Goal: Task Accomplishment & Management: Use online tool/utility

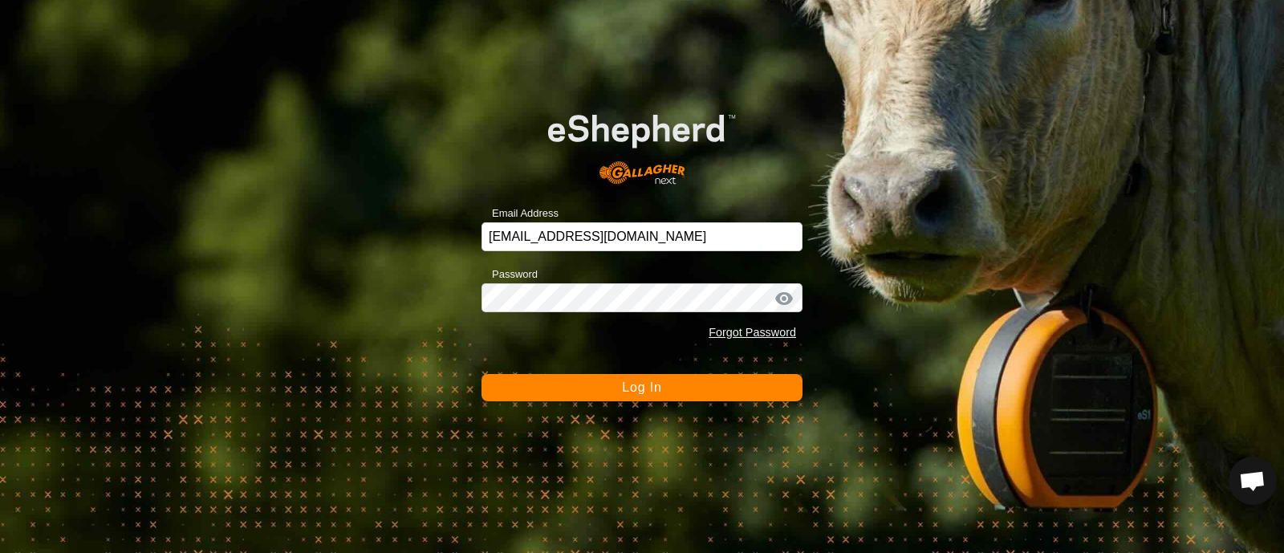
click at [615, 397] on button "Log In" at bounding box center [642, 387] width 321 height 27
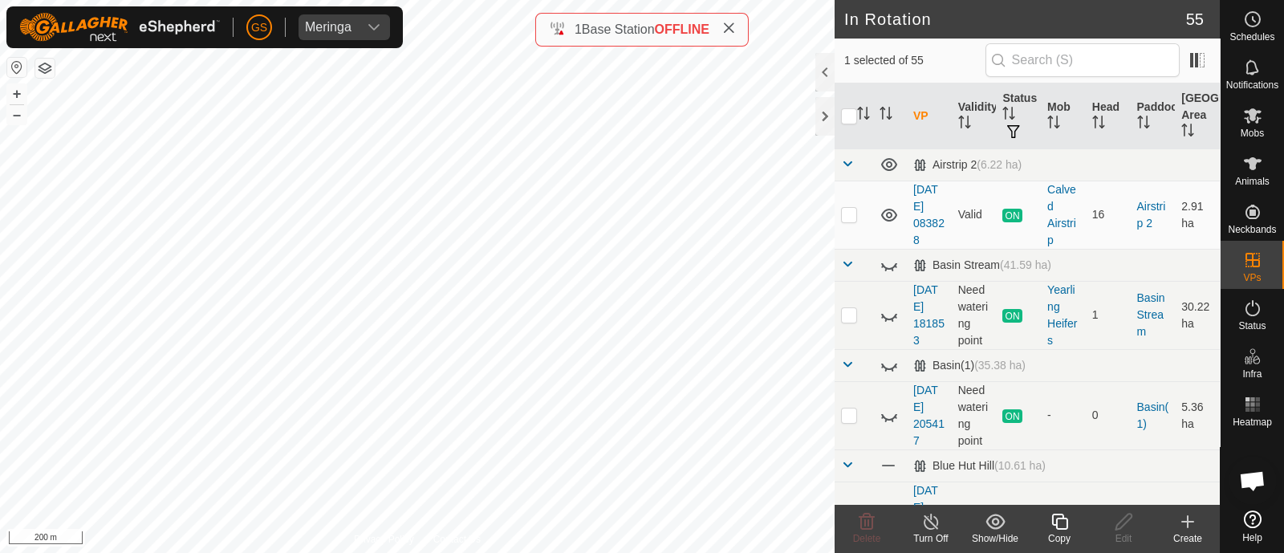
click at [1069, 519] on copy-svg-icon at bounding box center [1059, 521] width 64 height 19
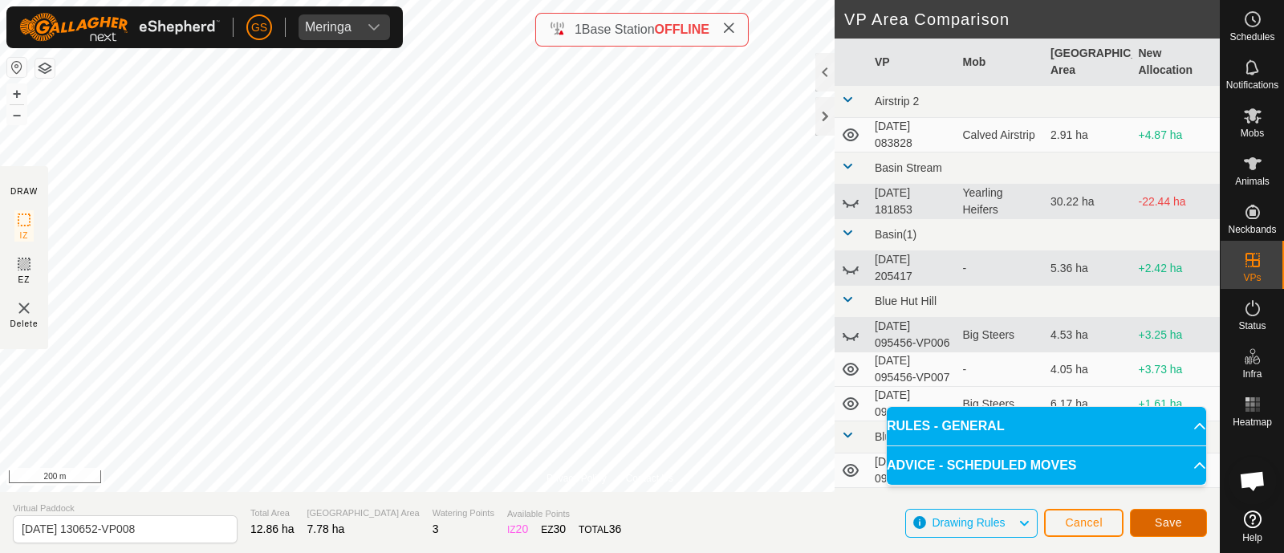
click at [1177, 523] on span "Save" at bounding box center [1168, 522] width 27 height 13
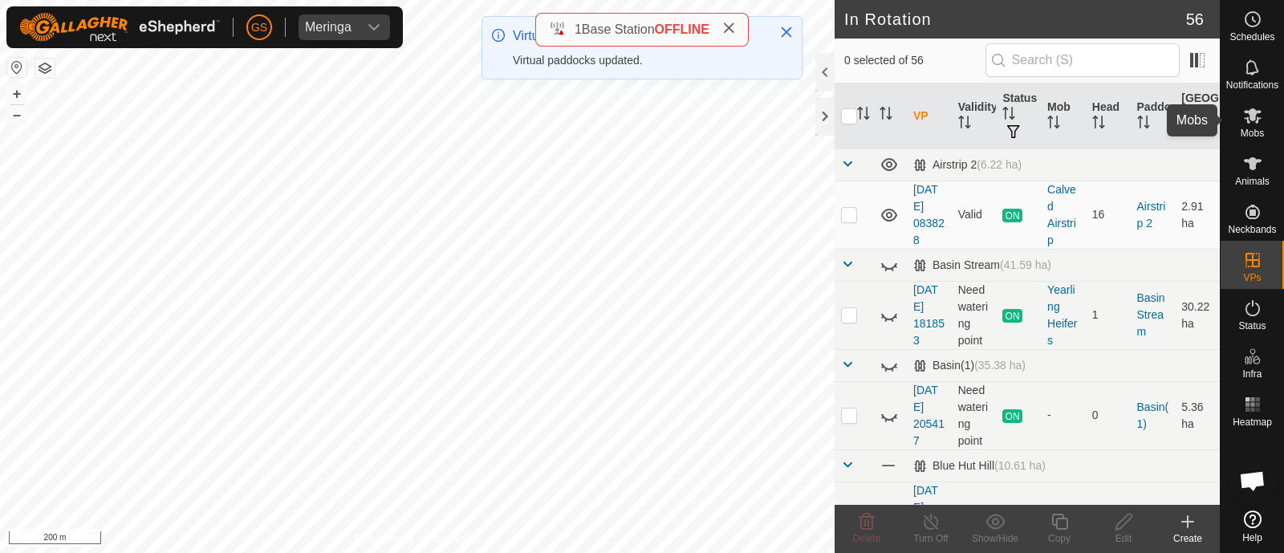
click at [1251, 108] on icon at bounding box center [1253, 115] width 18 height 15
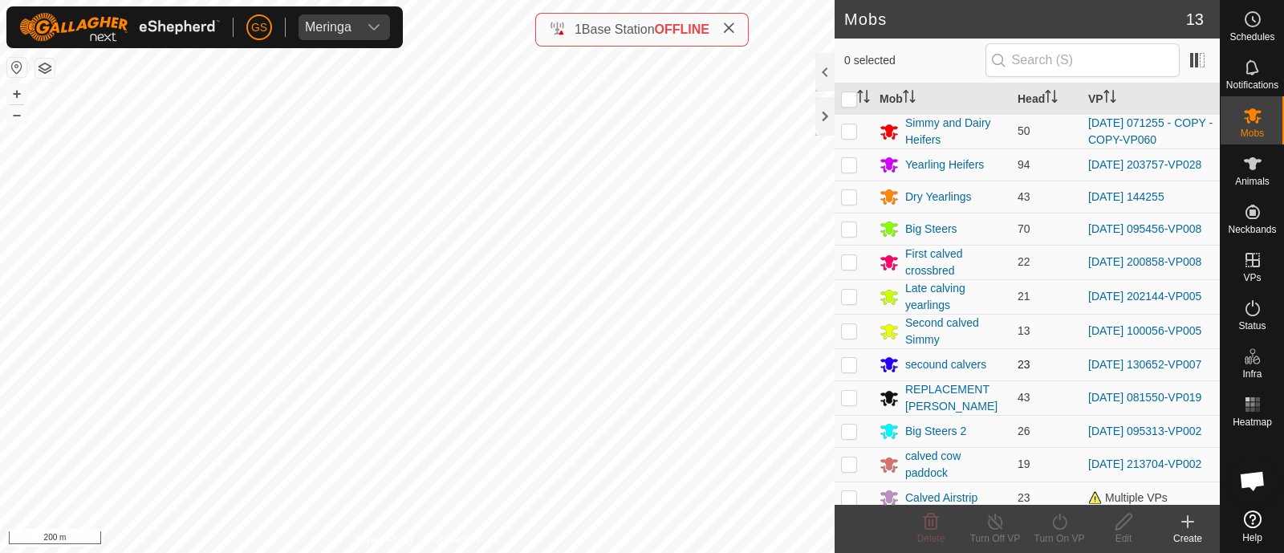
click at [851, 371] on p-checkbox at bounding box center [849, 364] width 16 height 13
checkbox input "true"
click at [1055, 519] on icon at bounding box center [1059, 522] width 14 height 16
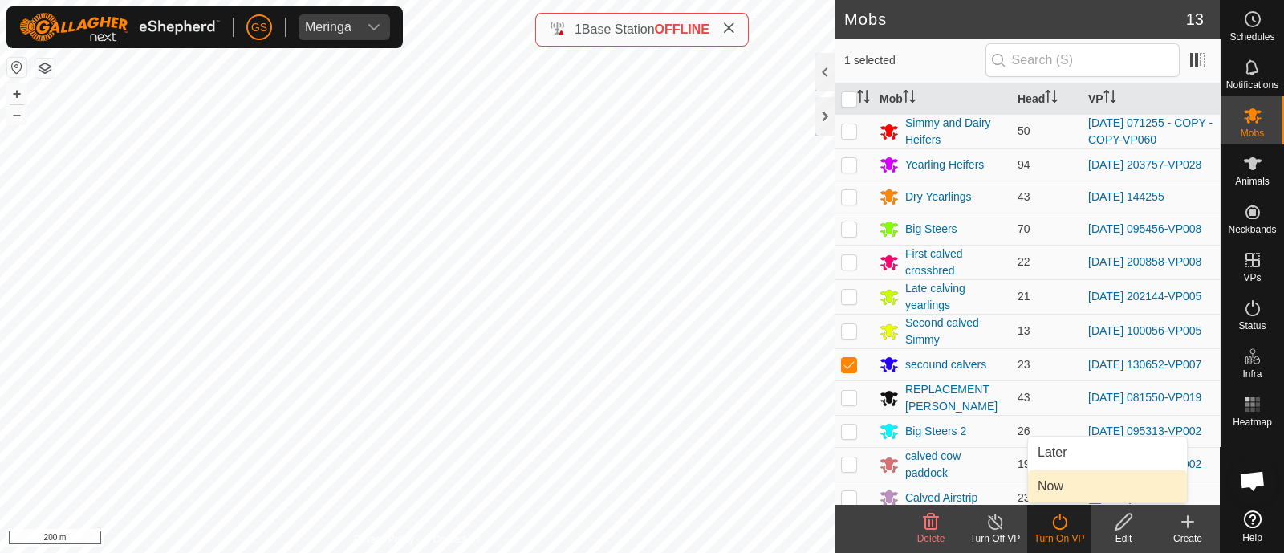
click at [1047, 491] on link "Now" at bounding box center [1107, 486] width 159 height 32
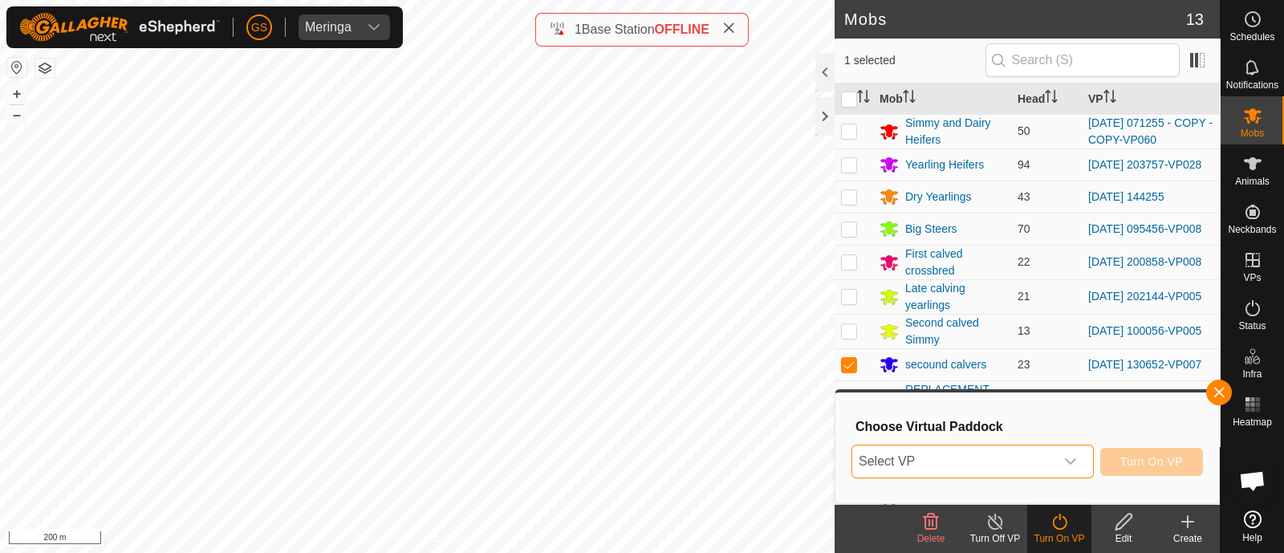
click at [1047, 470] on span "Select VP" at bounding box center [953, 461] width 202 height 32
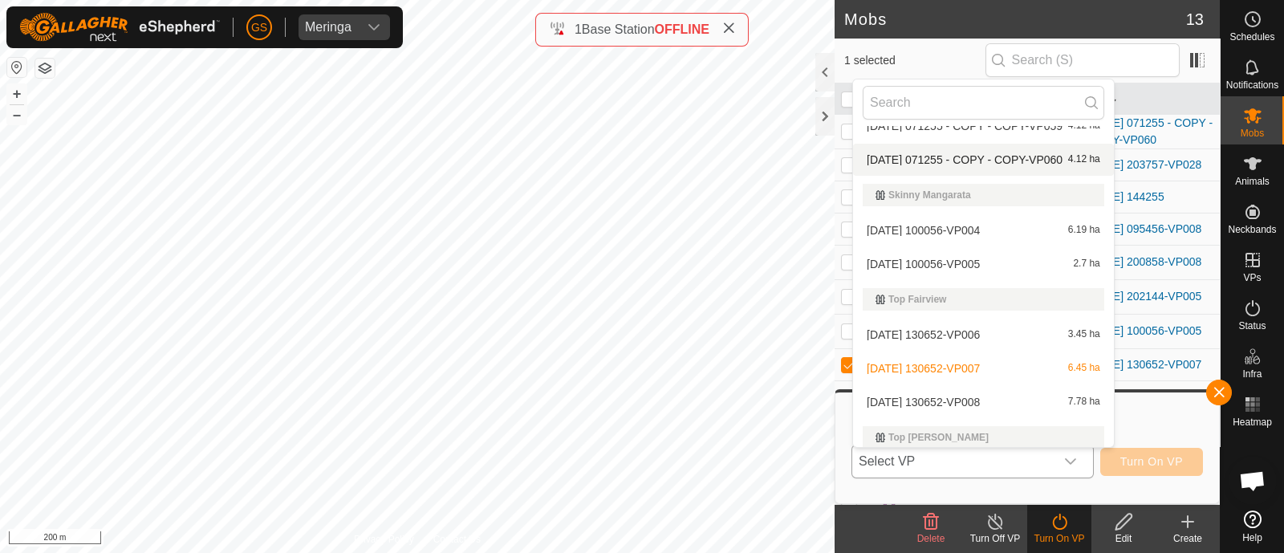
scroll to position [2408, 0]
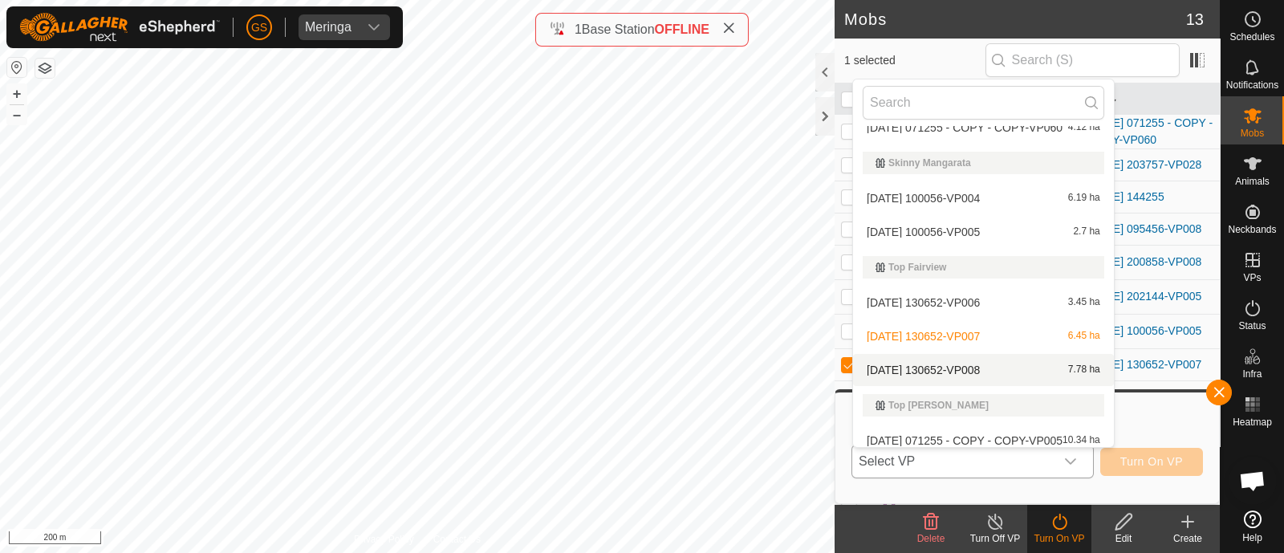
click at [994, 367] on li "[DATE] 130652-VP008 7.78 ha" at bounding box center [983, 370] width 261 height 32
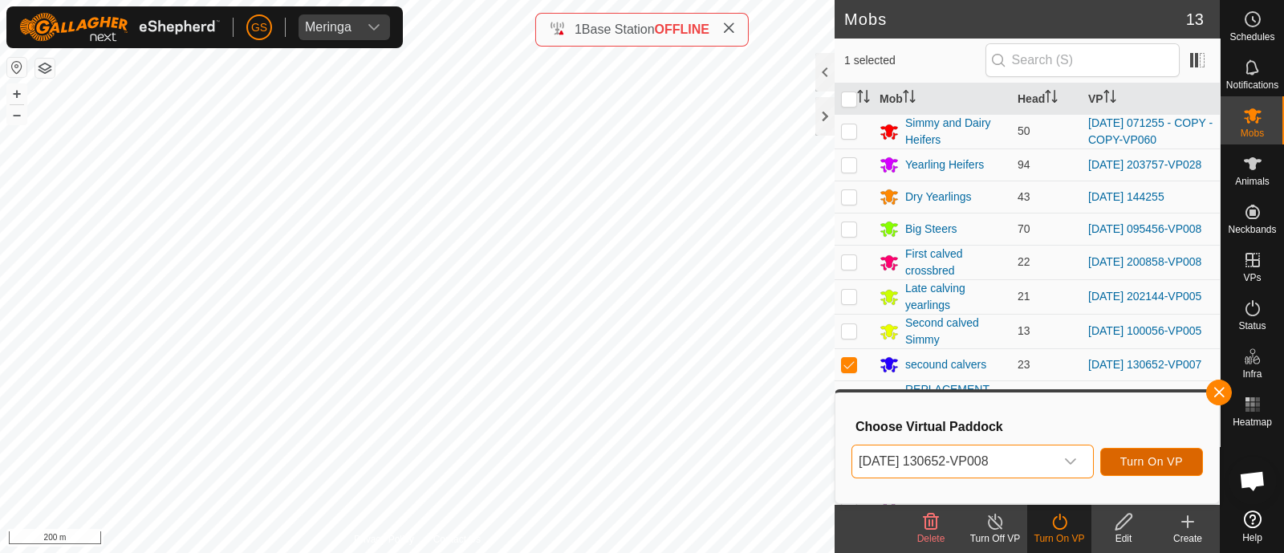
click at [1129, 456] on span "Turn On VP" at bounding box center [1151, 461] width 63 height 13
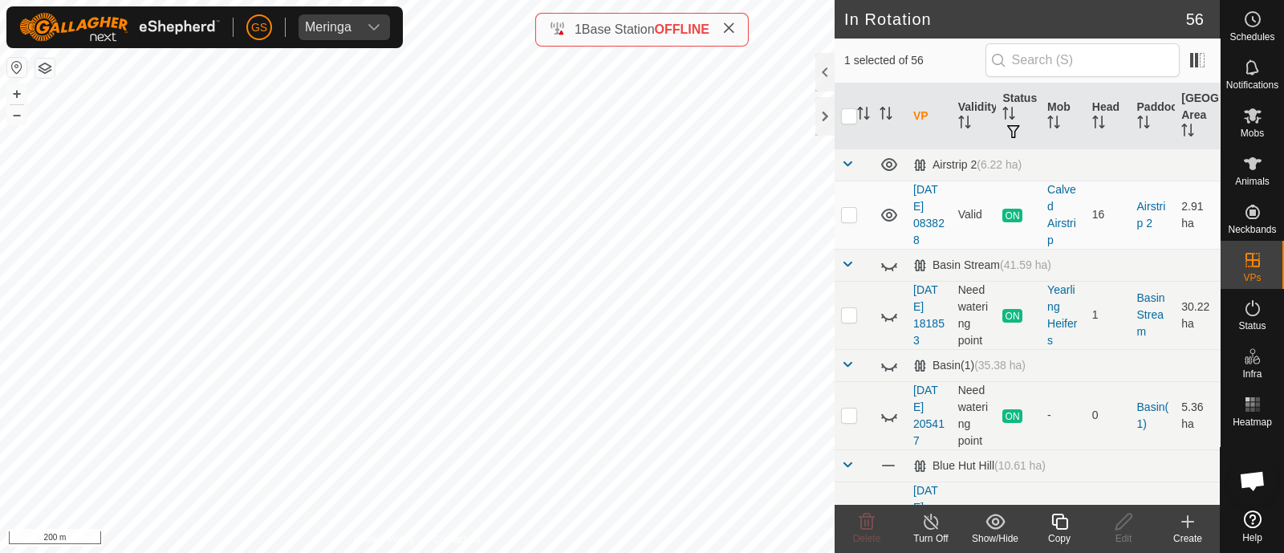
click at [1059, 524] on icon at bounding box center [1060, 521] width 20 height 19
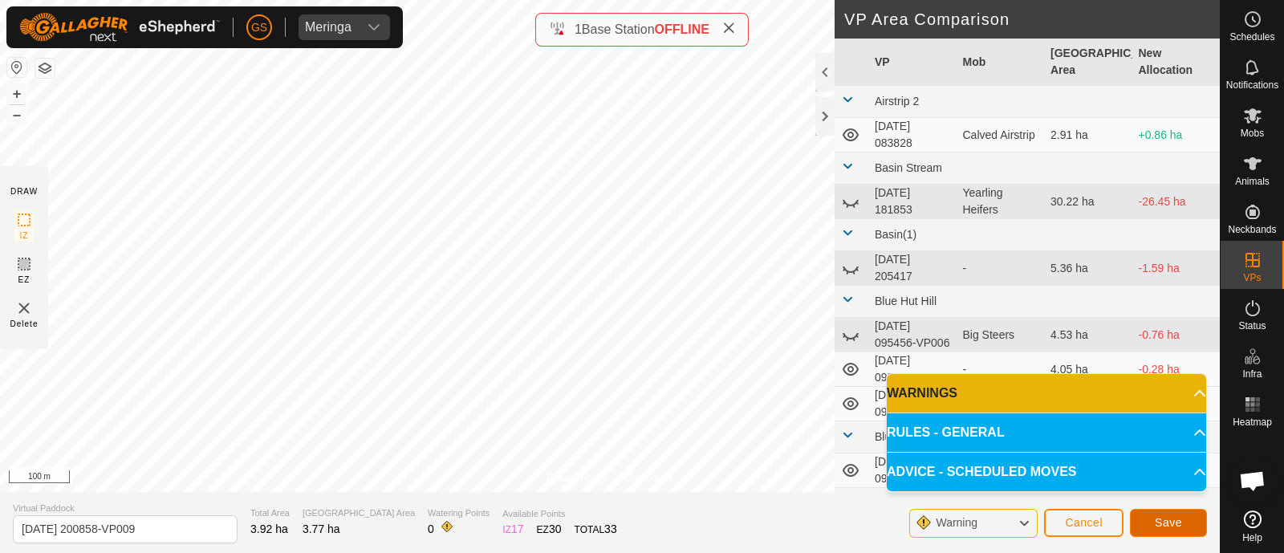
click at [1161, 516] on span "Save" at bounding box center [1168, 522] width 27 height 13
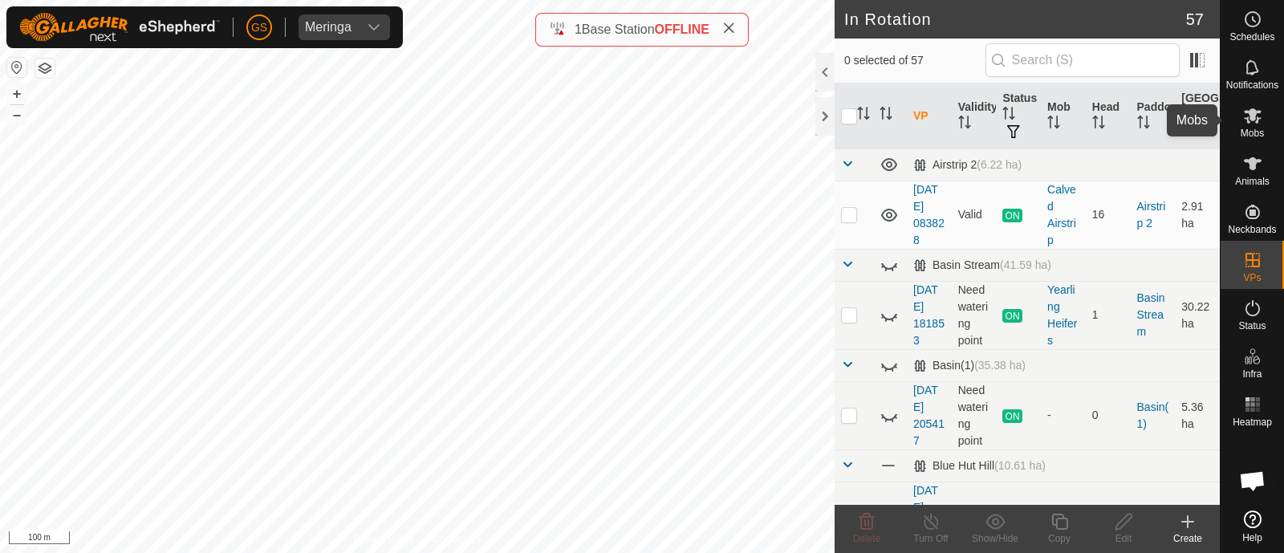
click at [1253, 122] on icon at bounding box center [1252, 115] width 19 height 19
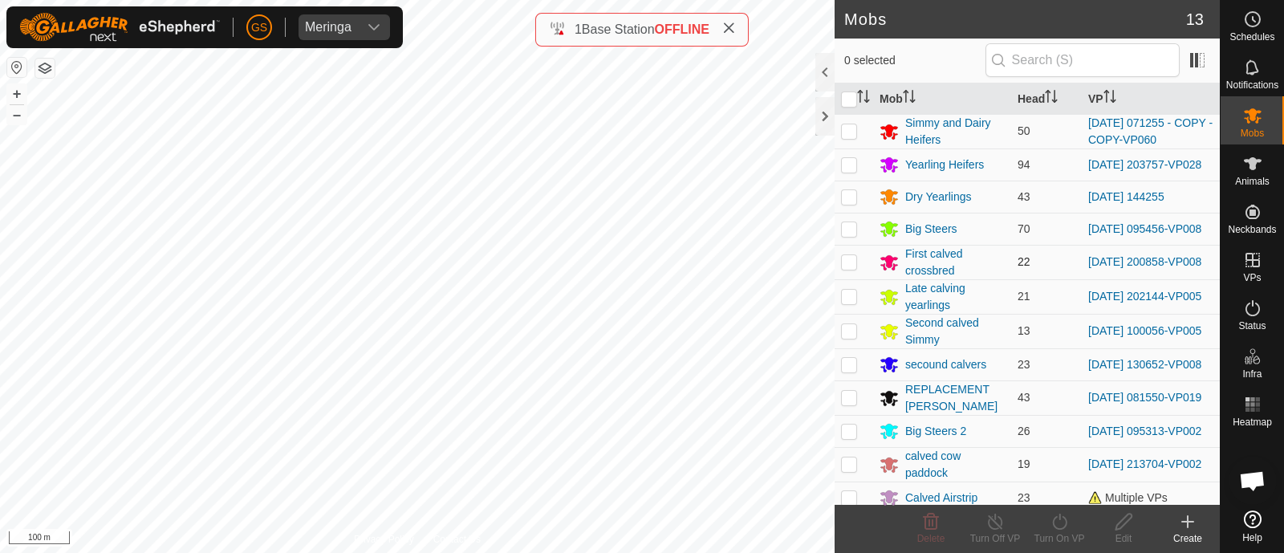
click at [853, 266] on p-checkbox at bounding box center [849, 261] width 16 height 13
checkbox input "true"
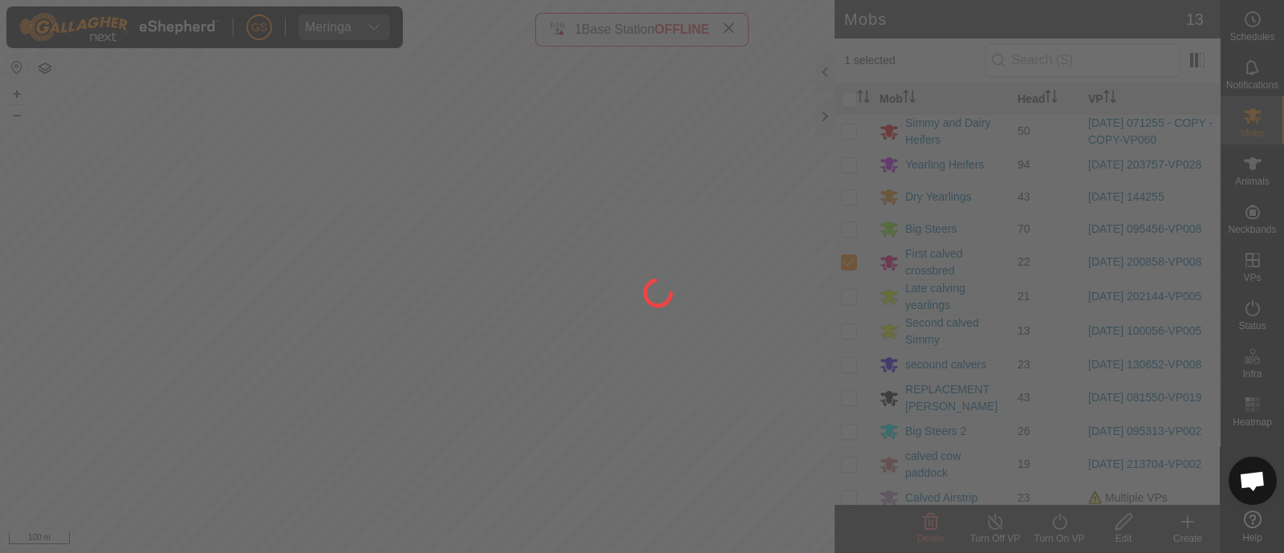
click at [1056, 526] on div at bounding box center [642, 276] width 1284 height 553
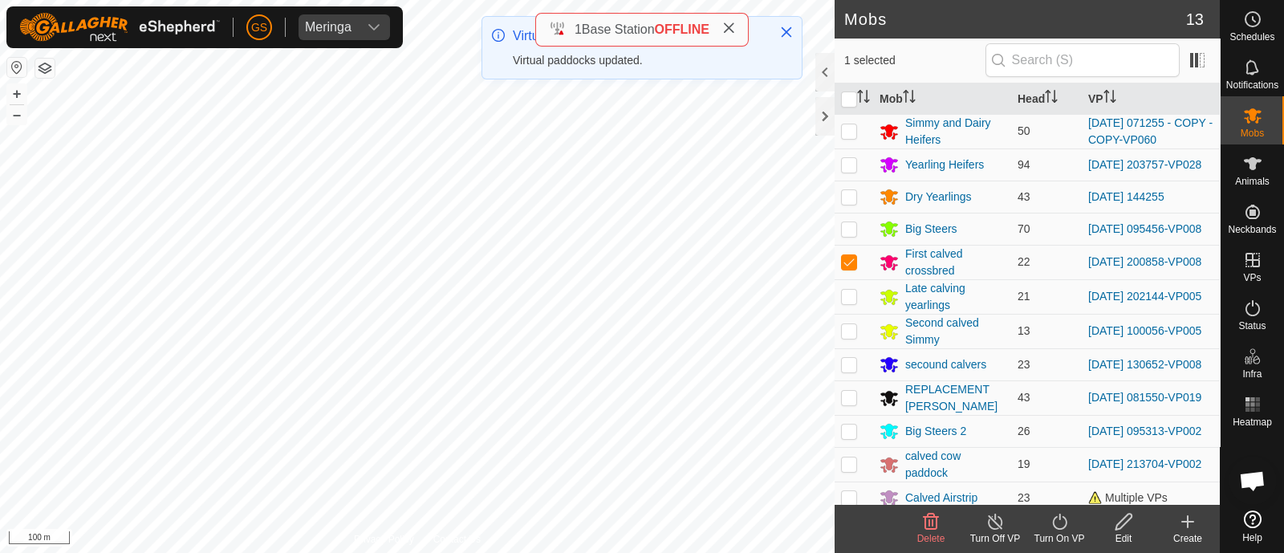
click at [1055, 522] on icon at bounding box center [1060, 521] width 20 height 19
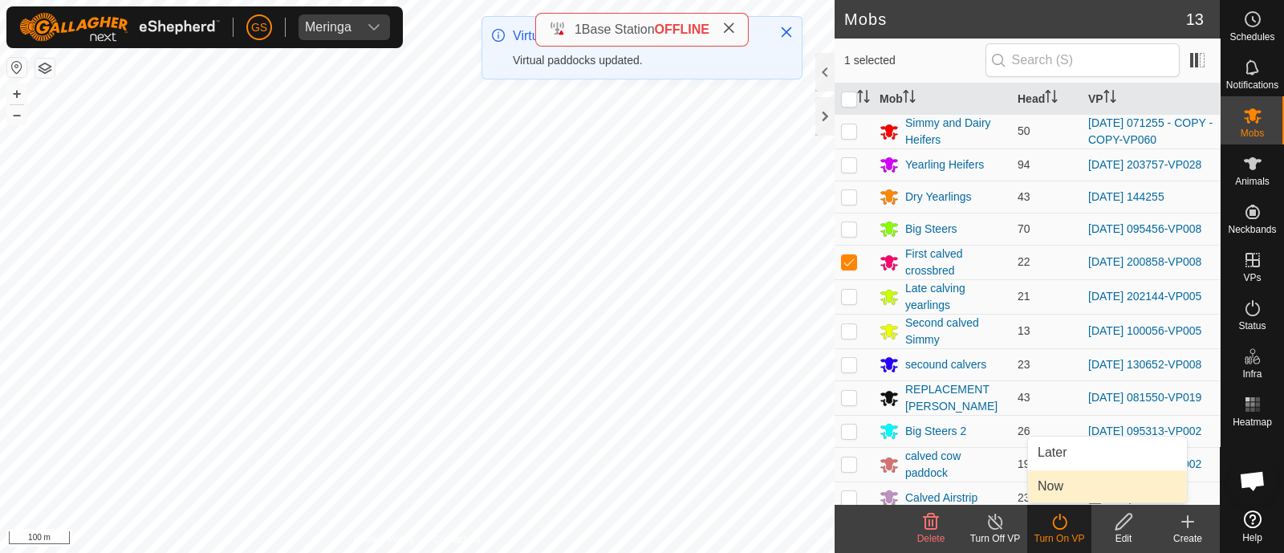
click at [1050, 484] on link "Now" at bounding box center [1107, 486] width 159 height 32
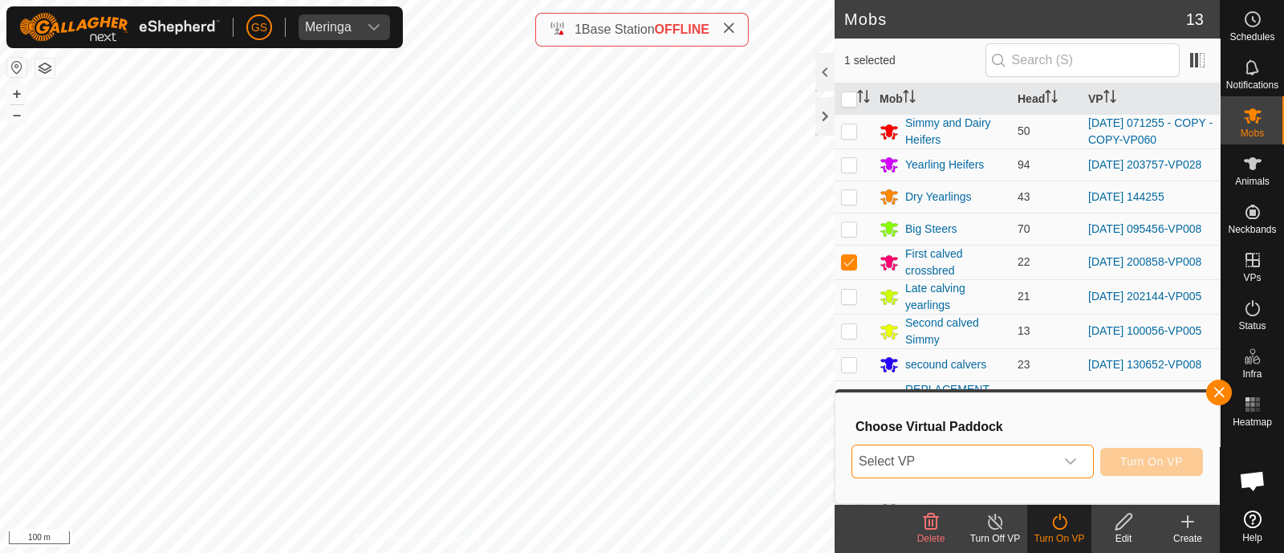
click at [1039, 462] on span "Select VP" at bounding box center [953, 461] width 202 height 32
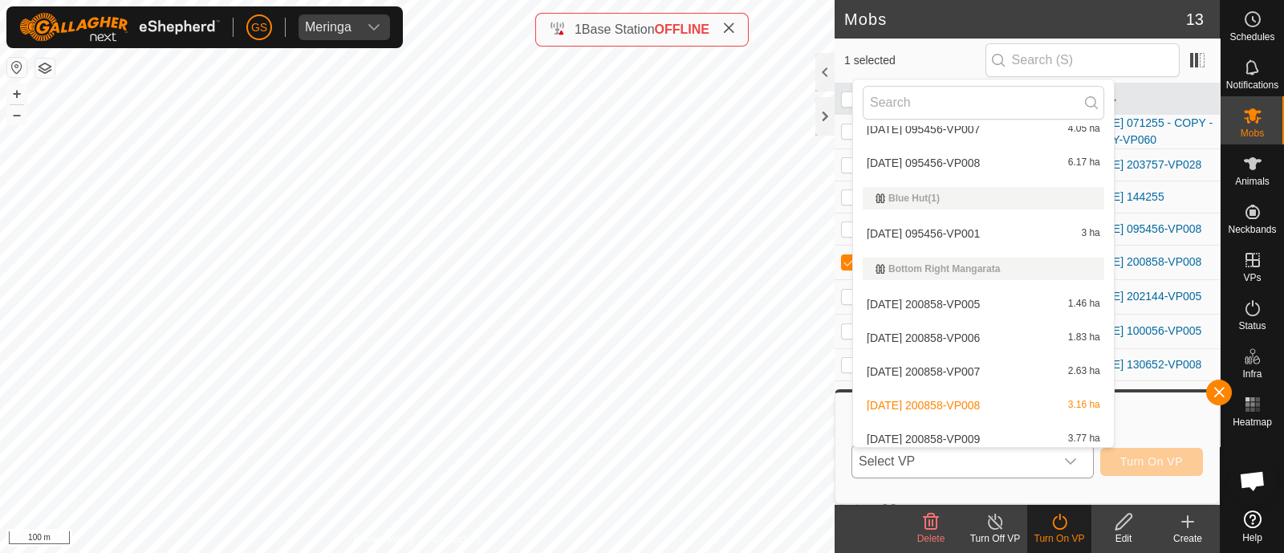
scroll to position [328, 0]
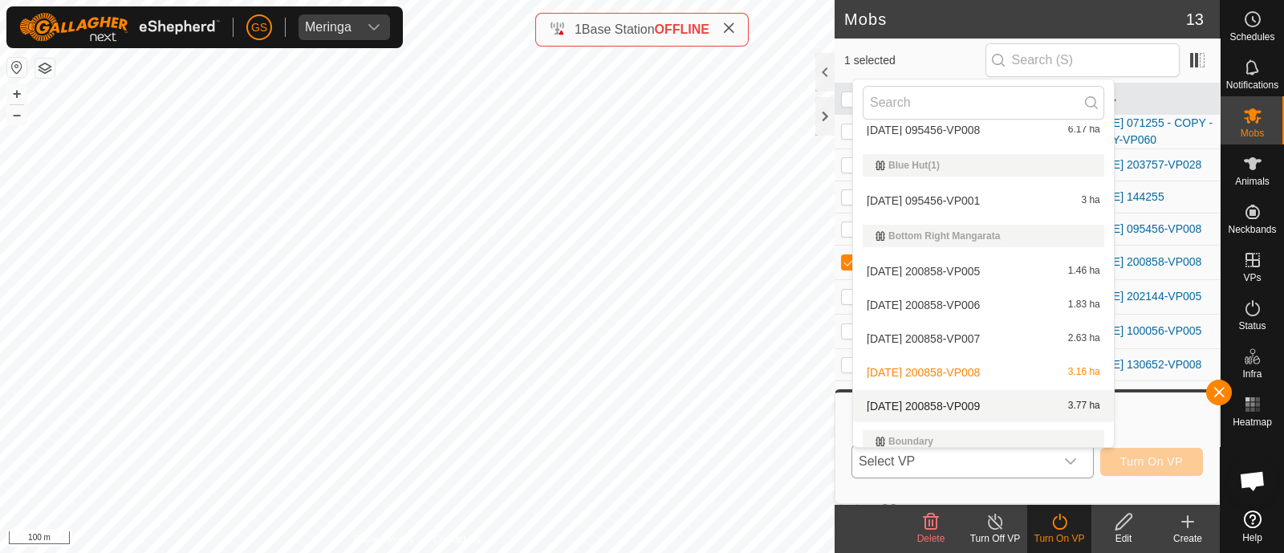
click at [993, 401] on li "[DATE] 200858-VP009 3.77 ha" at bounding box center [983, 406] width 261 height 32
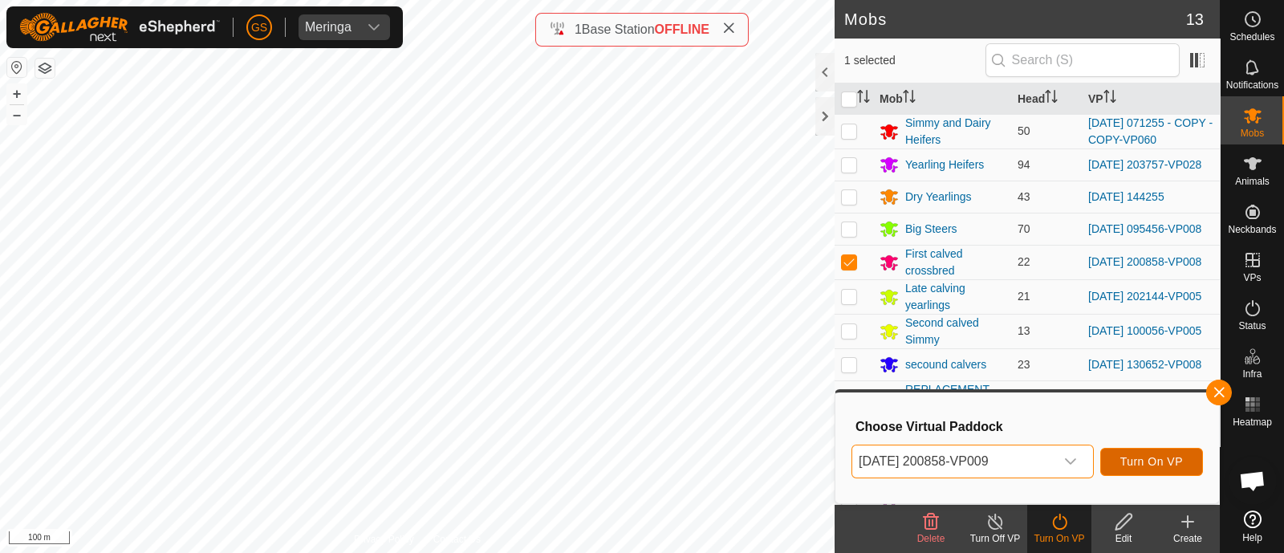
click at [1141, 453] on button "Turn On VP" at bounding box center [1151, 462] width 103 height 28
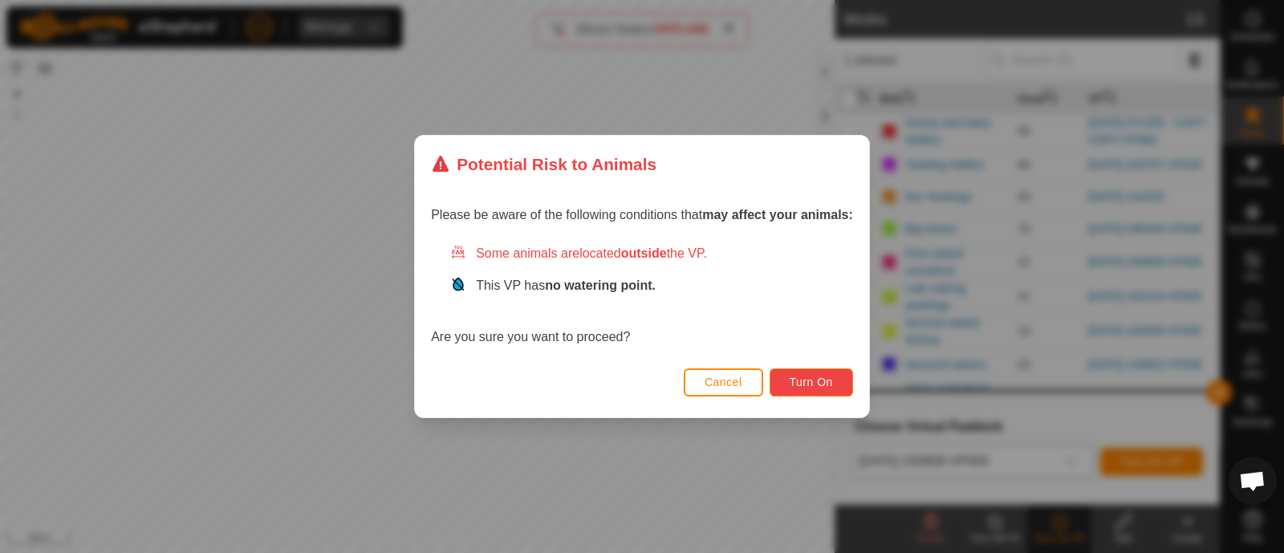
click at [848, 383] on button "Turn On" at bounding box center [811, 382] width 83 height 28
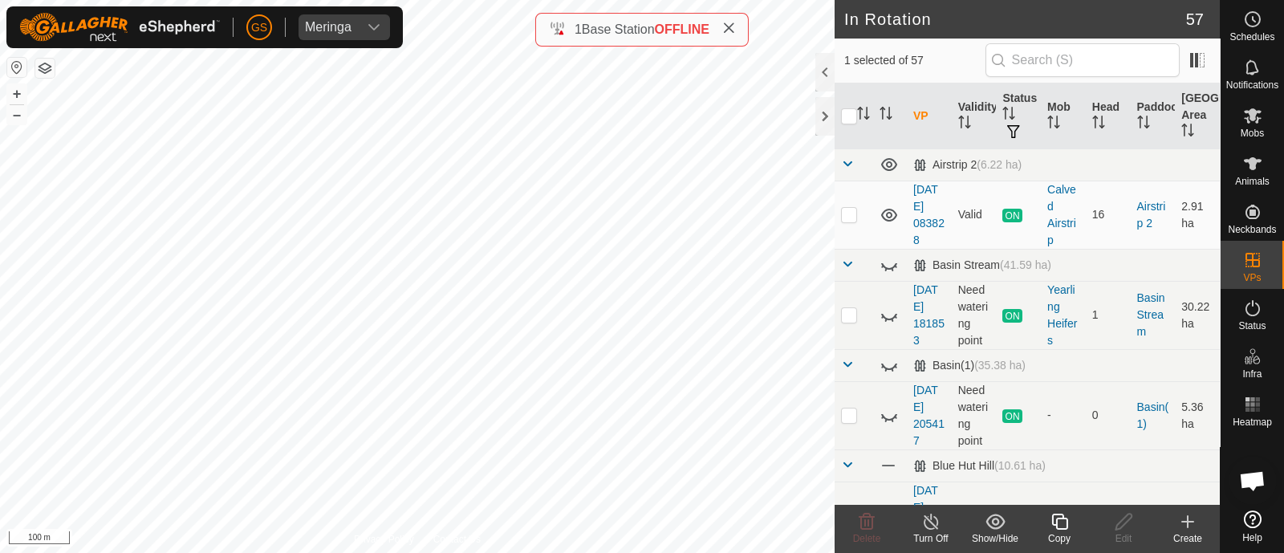
click at [1053, 518] on icon at bounding box center [1060, 521] width 20 height 19
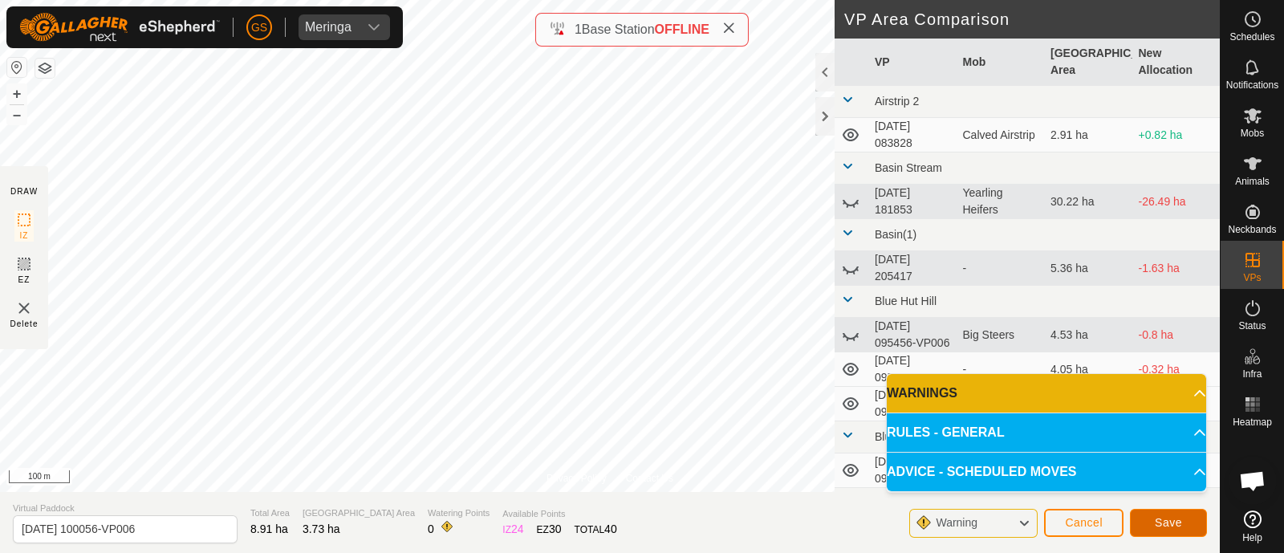
click at [1153, 520] on button "Save" at bounding box center [1168, 523] width 77 height 28
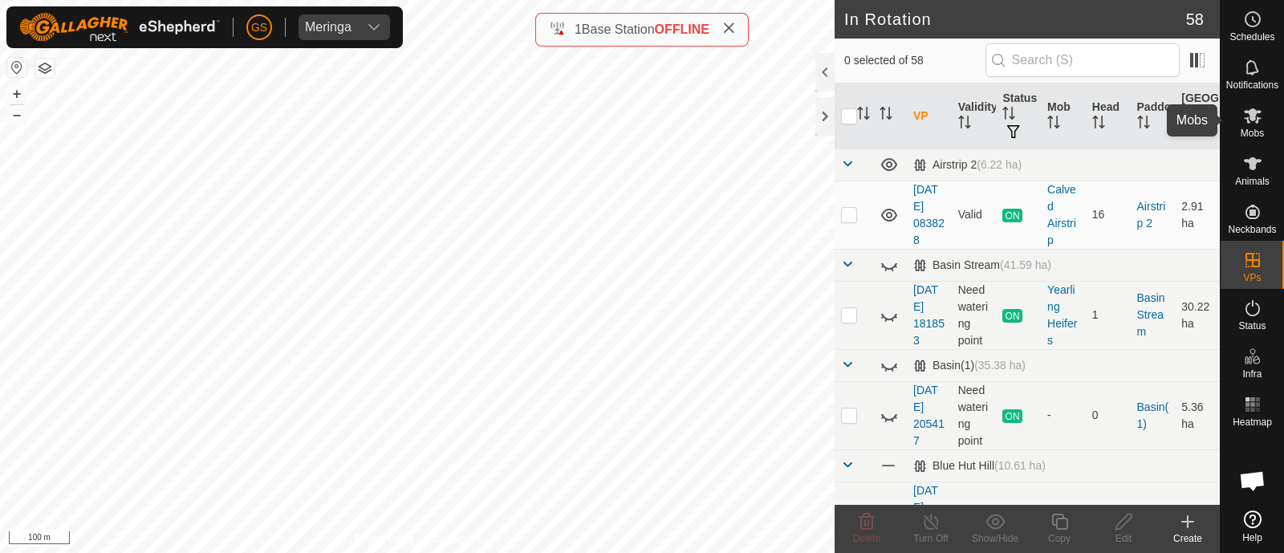
click at [1253, 114] on icon at bounding box center [1253, 115] width 18 height 15
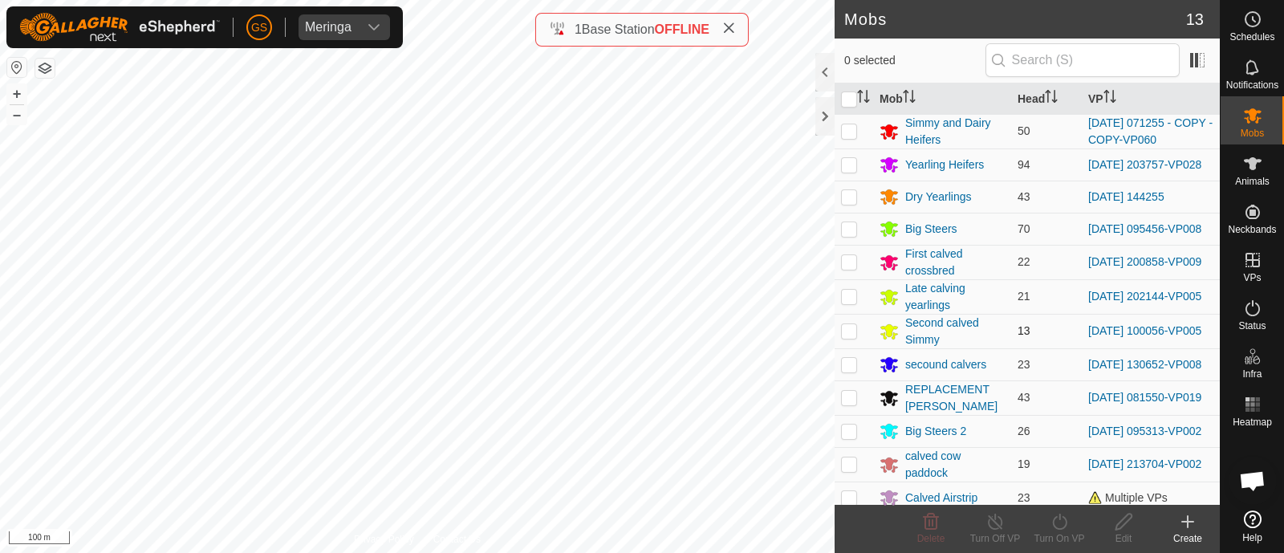
click at [844, 331] on p-checkbox at bounding box center [849, 330] width 16 height 13
checkbox input "true"
drag, startPoint x: 1062, startPoint y: 524, endPoint x: 1059, endPoint y: 516, distance: 8.4
click at [1062, 523] on icon at bounding box center [1060, 521] width 20 height 19
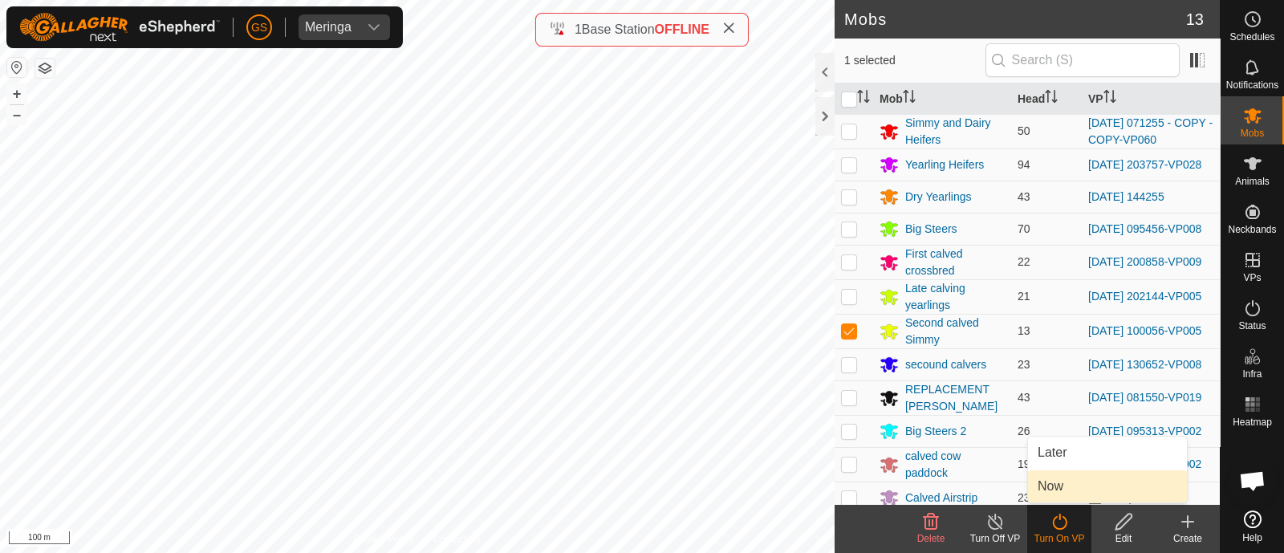
click at [1053, 489] on link "Now" at bounding box center [1107, 486] width 159 height 32
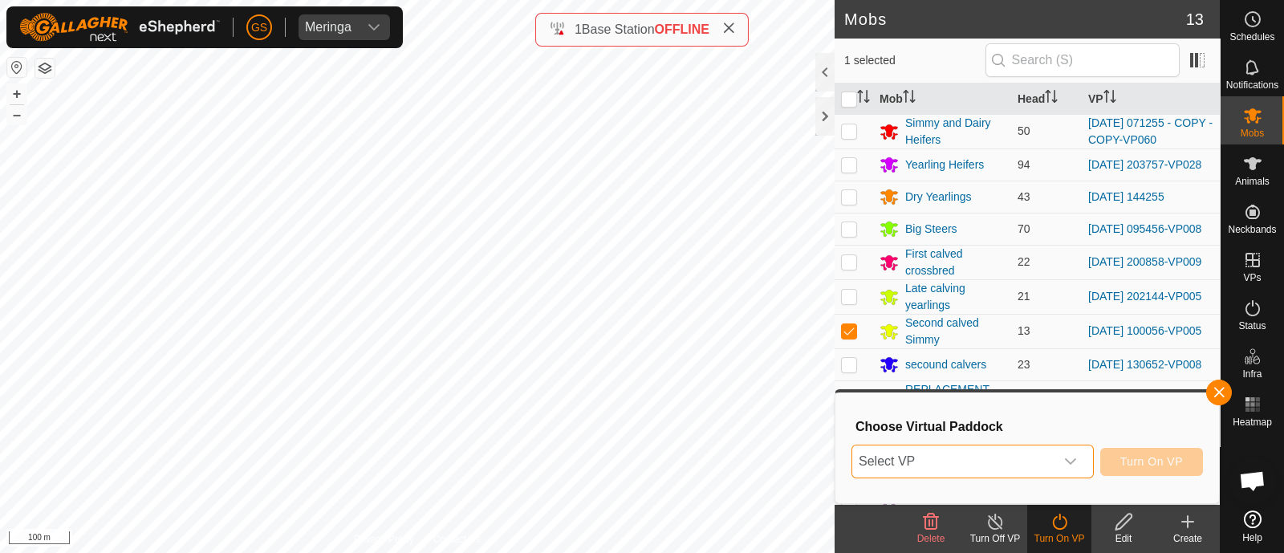
click at [1024, 466] on span "Select VP" at bounding box center [953, 461] width 202 height 32
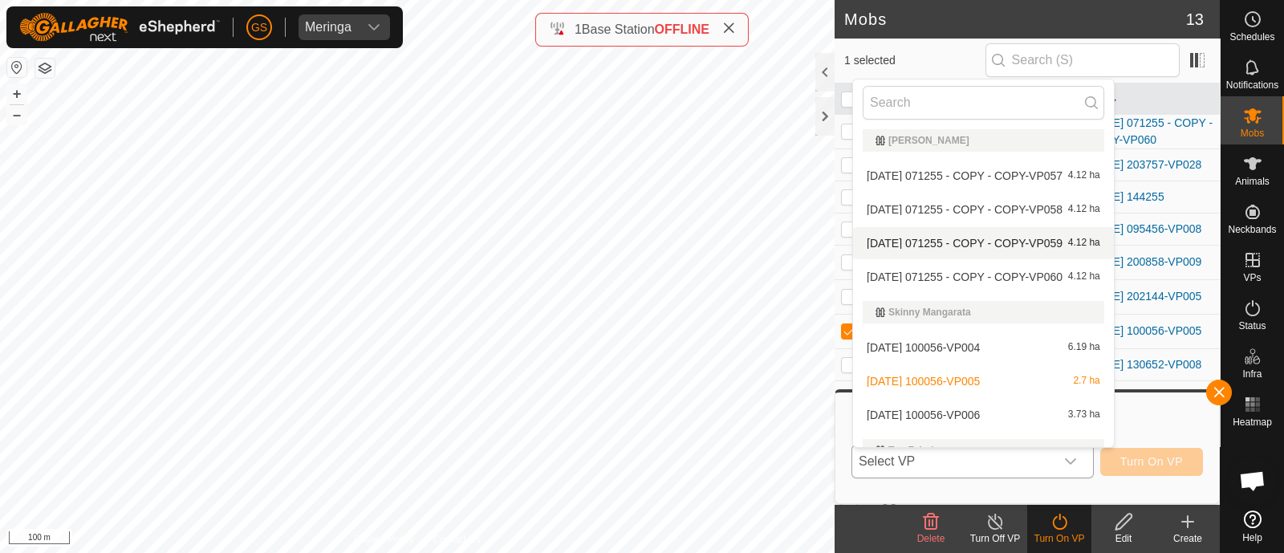
scroll to position [2335, 0]
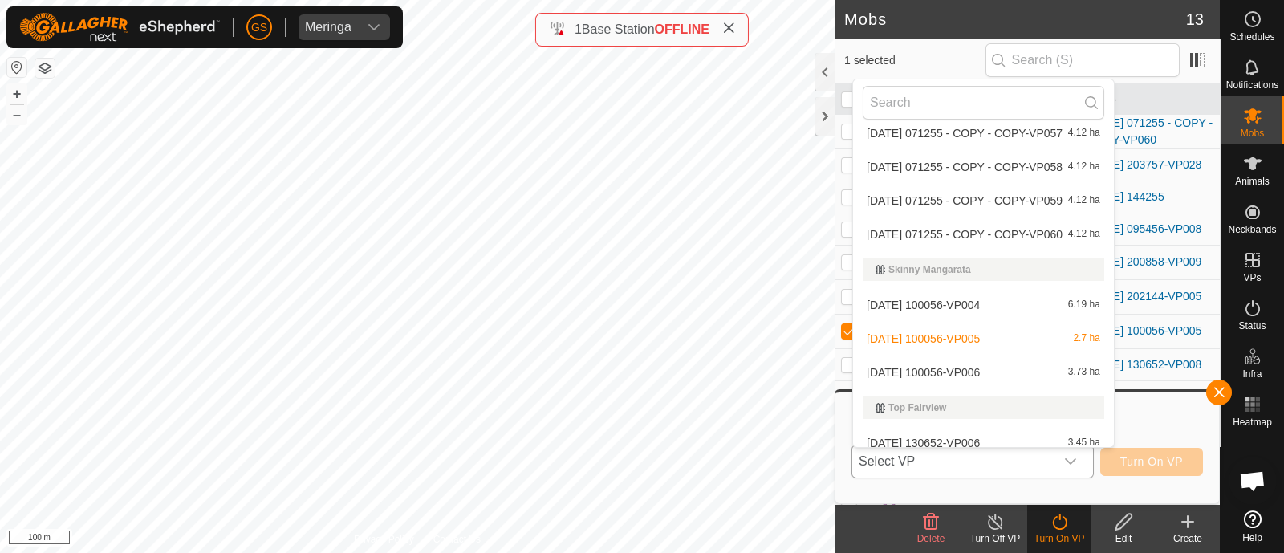
click at [995, 368] on li "[DATE] 100056-VP006 3.73 ha" at bounding box center [983, 372] width 261 height 32
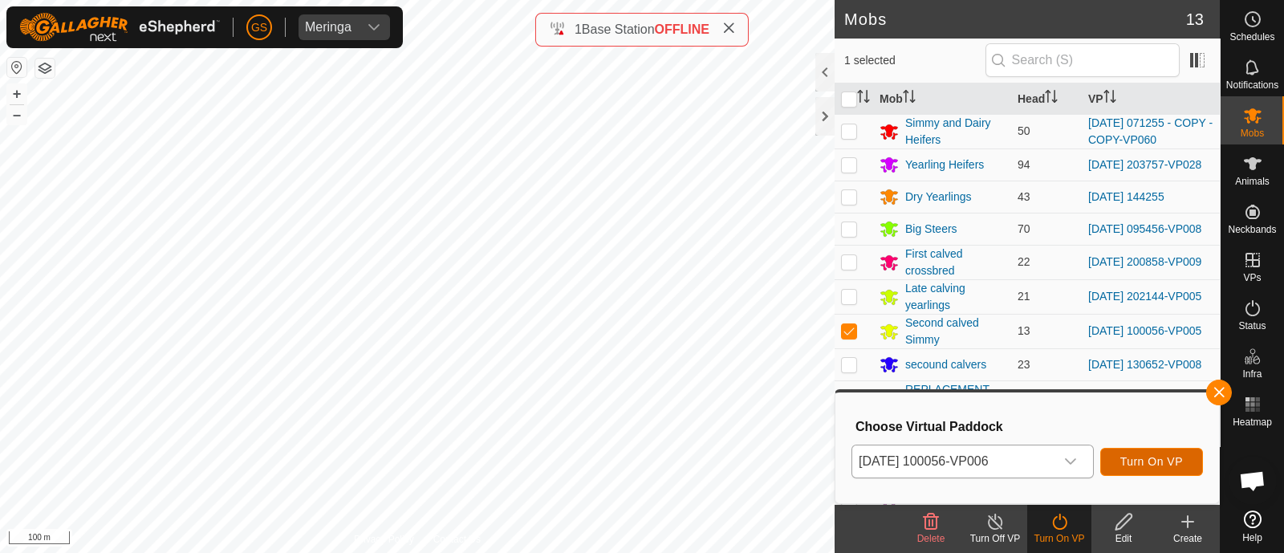
click at [1155, 453] on button "Turn On VP" at bounding box center [1151, 462] width 103 height 28
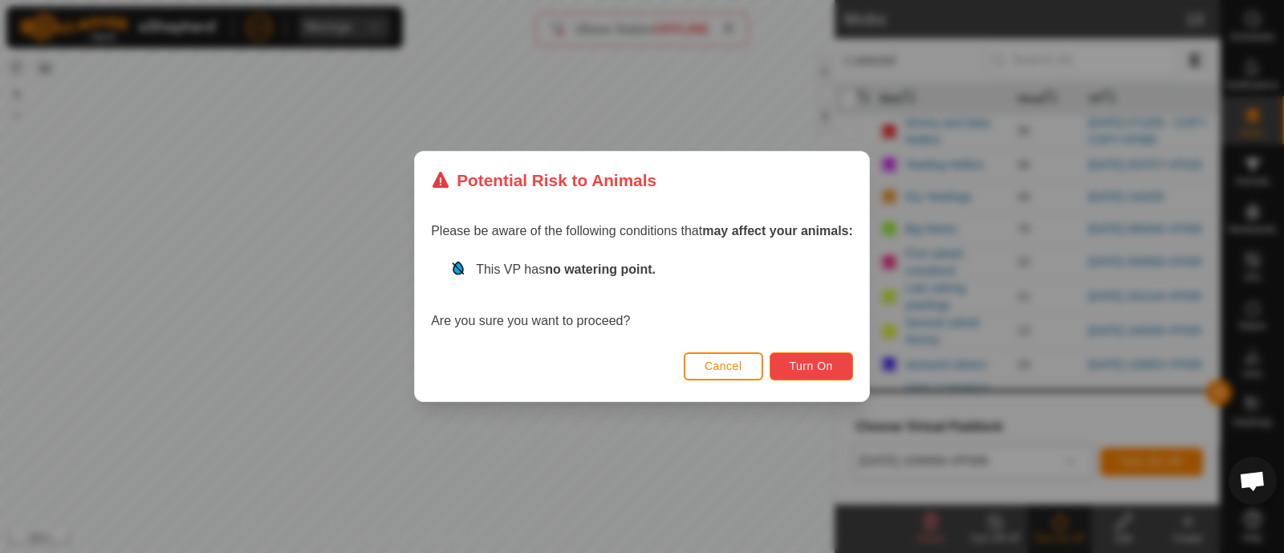
click at [797, 366] on span "Turn On" at bounding box center [811, 366] width 43 height 13
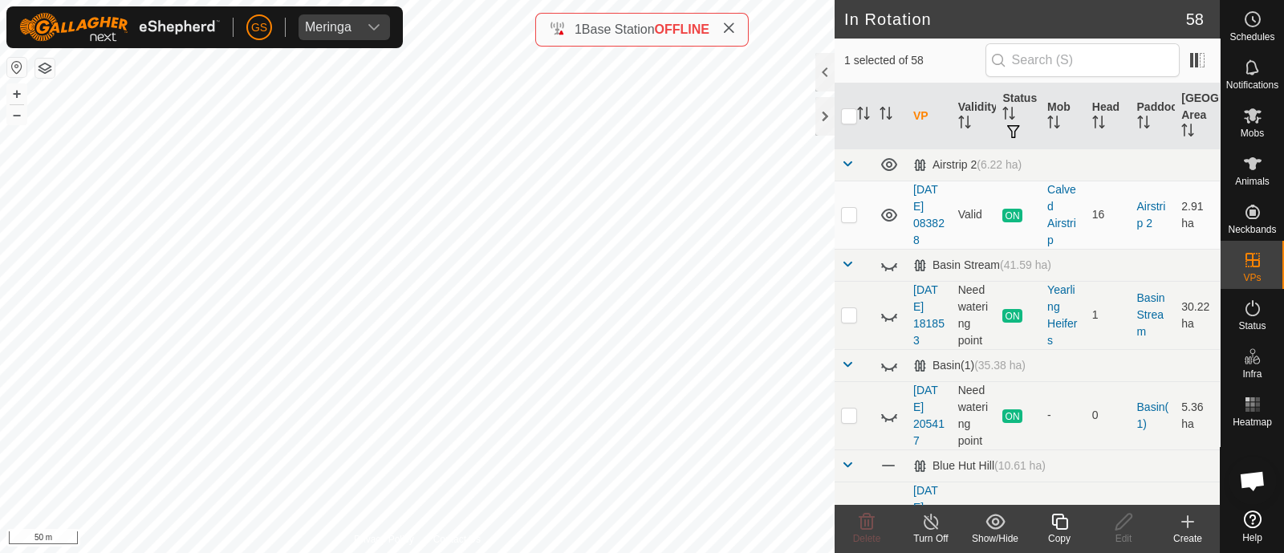
click at [1054, 527] on icon at bounding box center [1060, 521] width 20 height 19
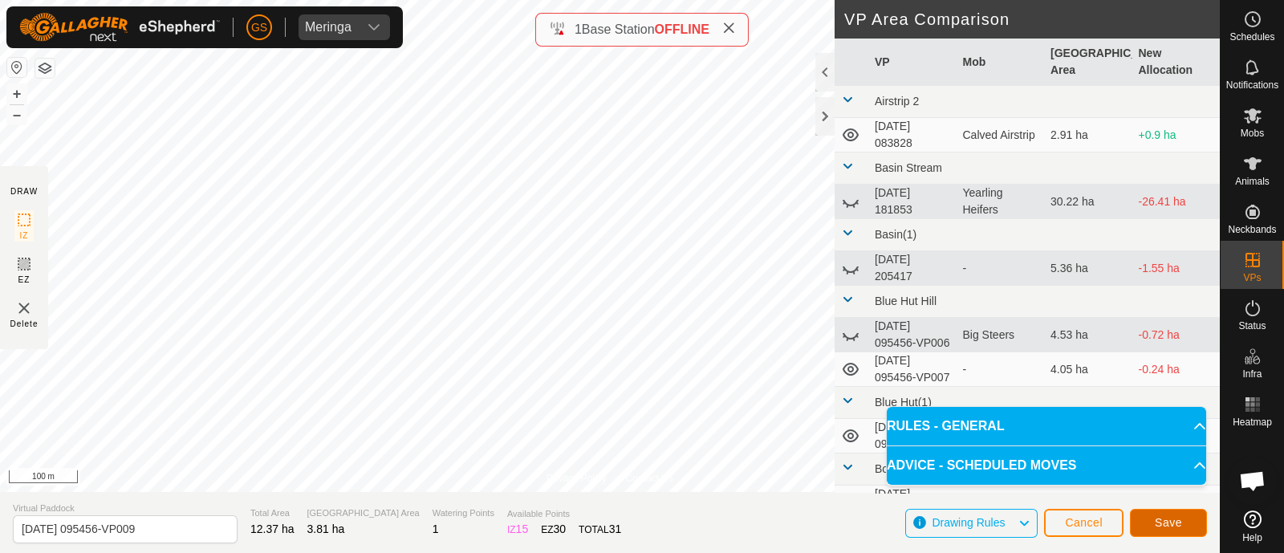
click at [1158, 513] on button "Save" at bounding box center [1168, 523] width 77 height 28
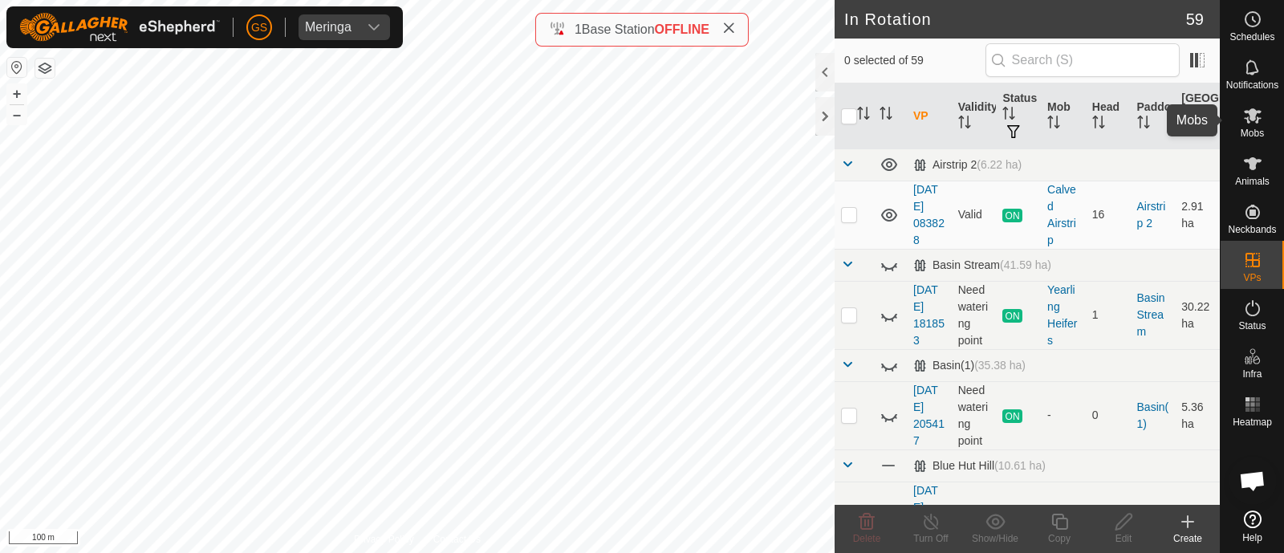
click at [1249, 130] on span "Mobs" at bounding box center [1252, 133] width 23 height 10
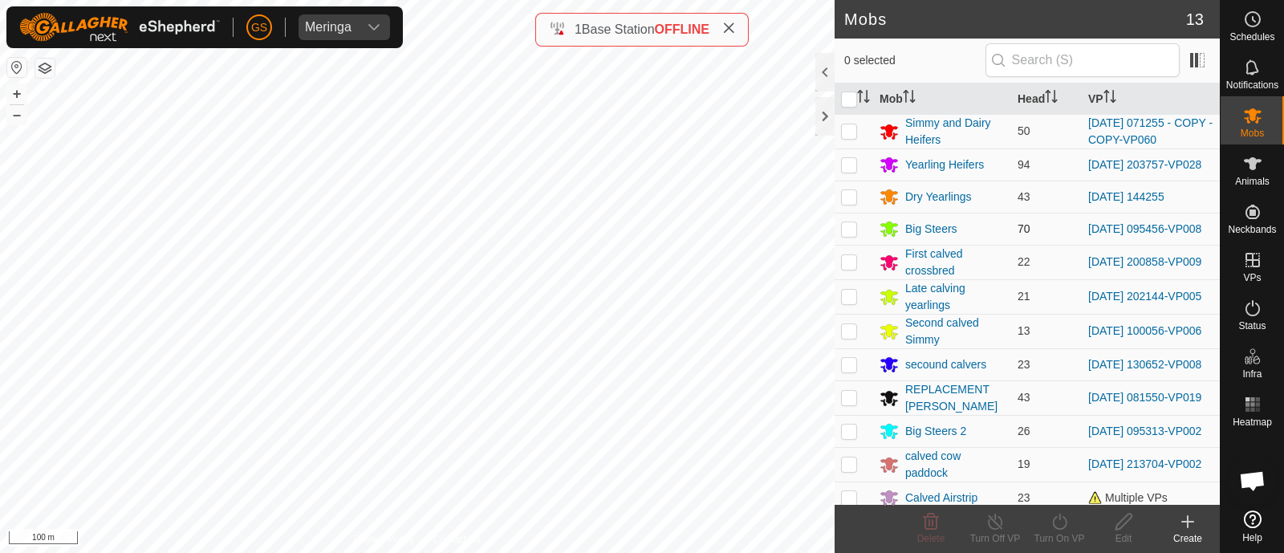
click at [855, 231] on div "[PERSON_NAME] Schedules Notifications Mobs Animals Neckbands VPs Status Infra H…" at bounding box center [642, 276] width 1284 height 553
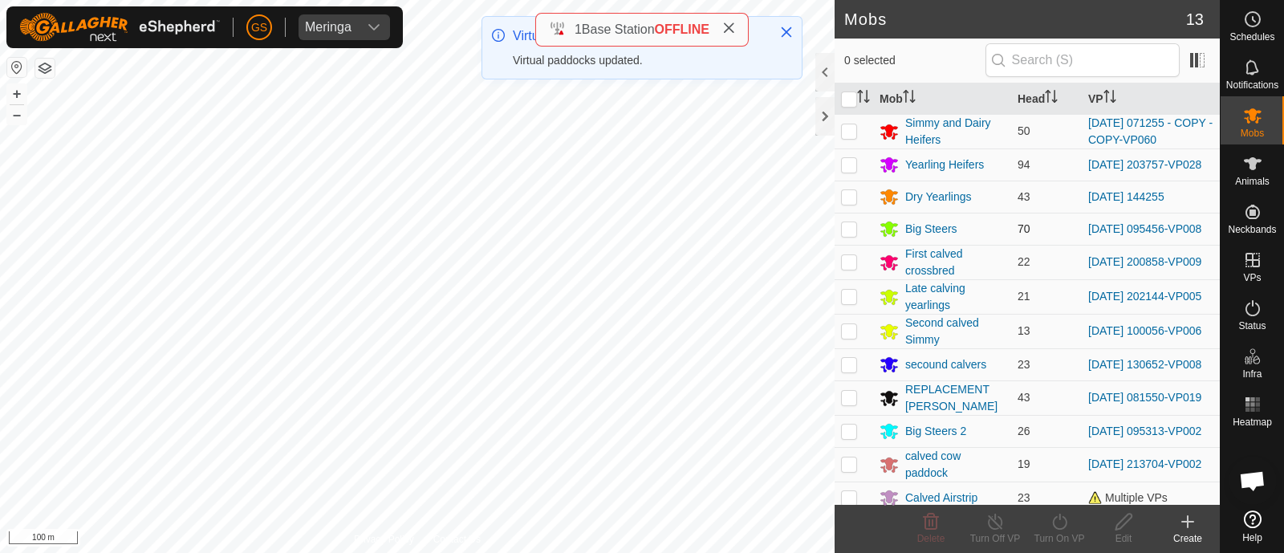
click at [843, 231] on p-checkbox at bounding box center [849, 228] width 16 height 13
checkbox input "true"
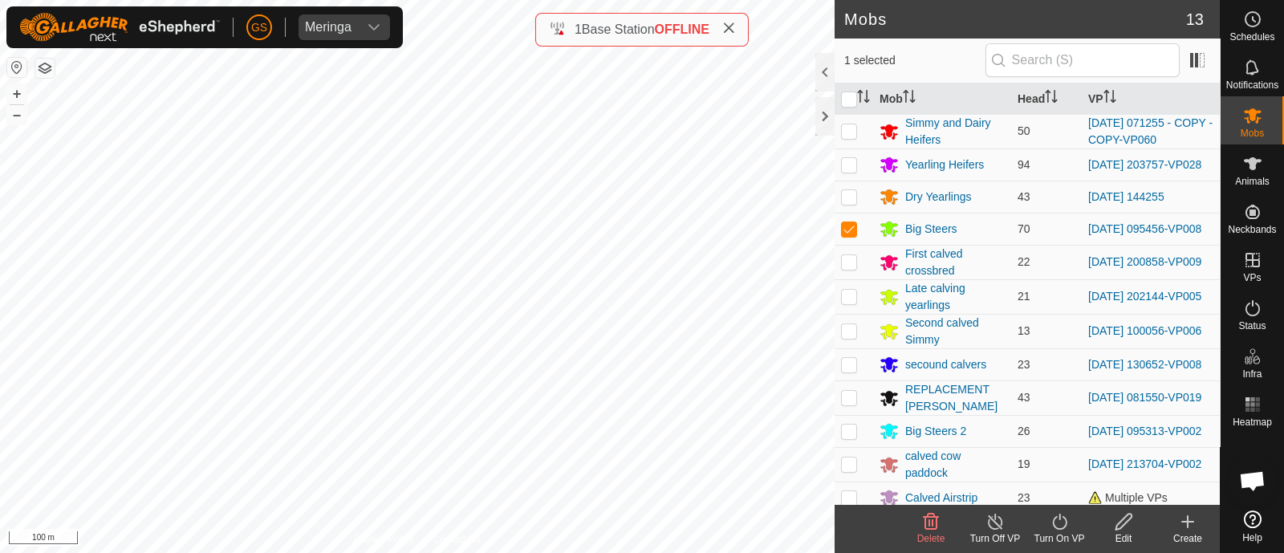
click at [1061, 522] on icon at bounding box center [1060, 521] width 20 height 19
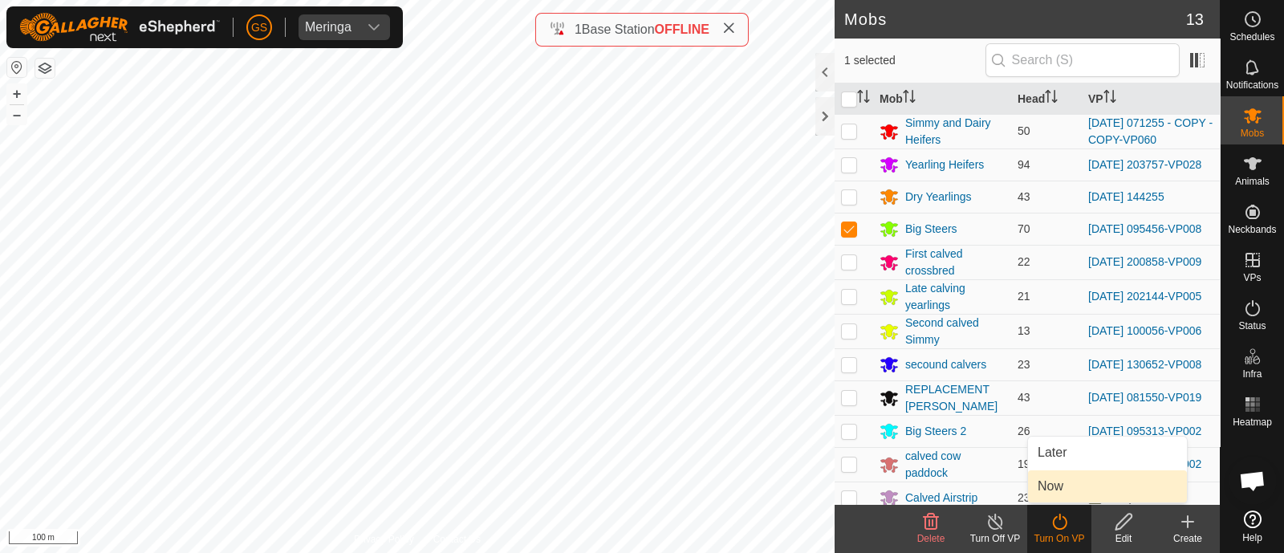
click at [1041, 490] on link "Now" at bounding box center [1107, 486] width 159 height 32
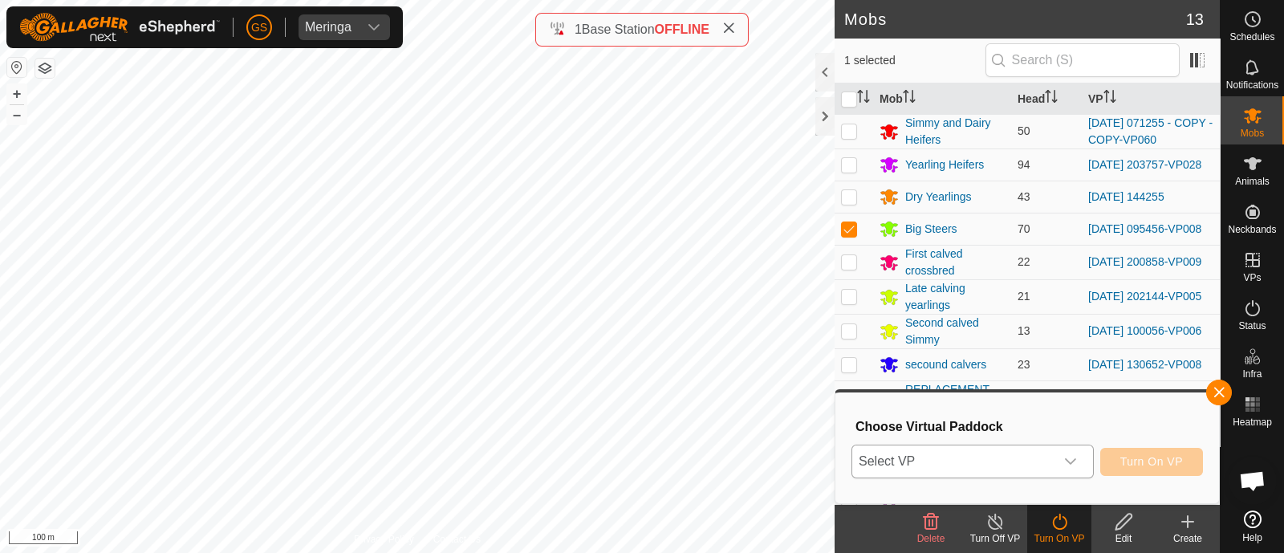
click at [1035, 464] on span "Select VP" at bounding box center [953, 461] width 202 height 32
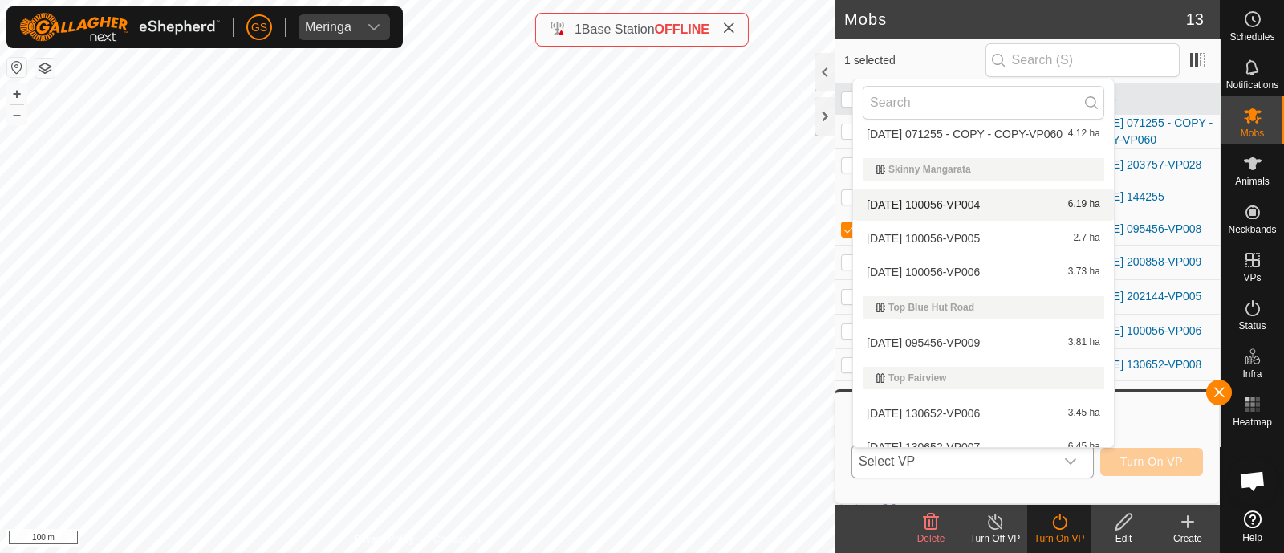
scroll to position [2535, 0]
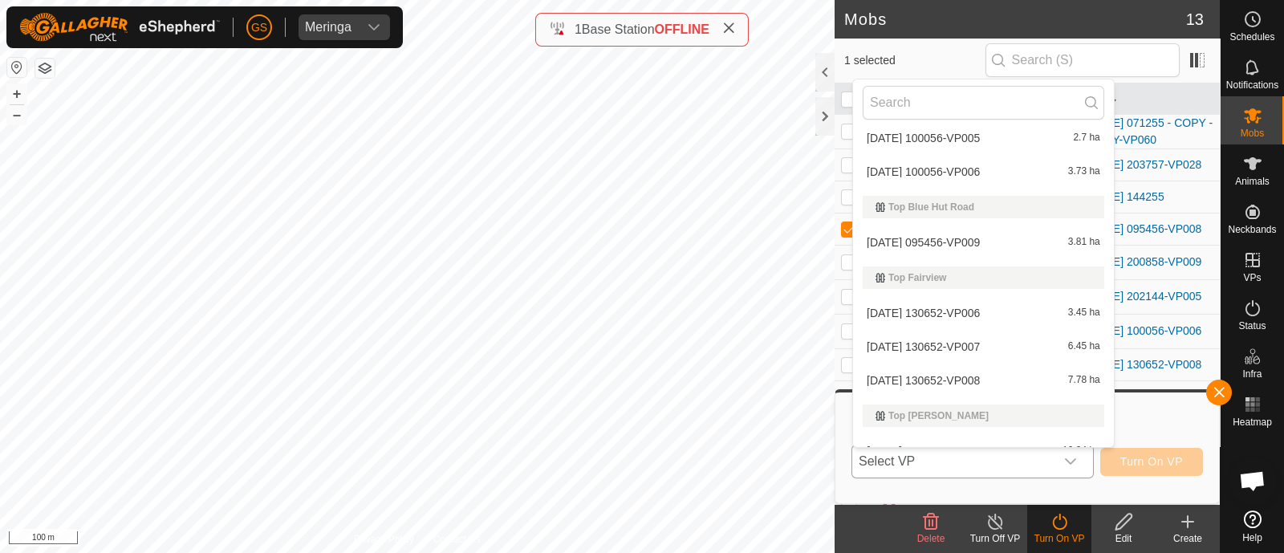
click at [964, 234] on div "[DATE] 095456-VP009 3.81 ha" at bounding box center [984, 242] width 242 height 19
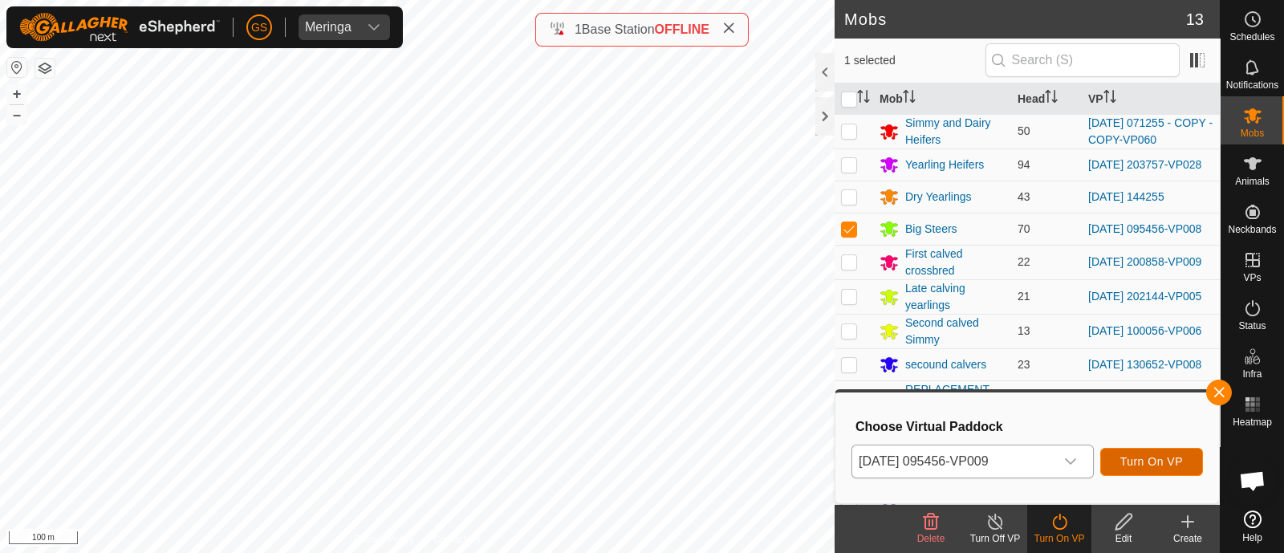
click at [1162, 470] on button "Turn On VP" at bounding box center [1151, 462] width 103 height 28
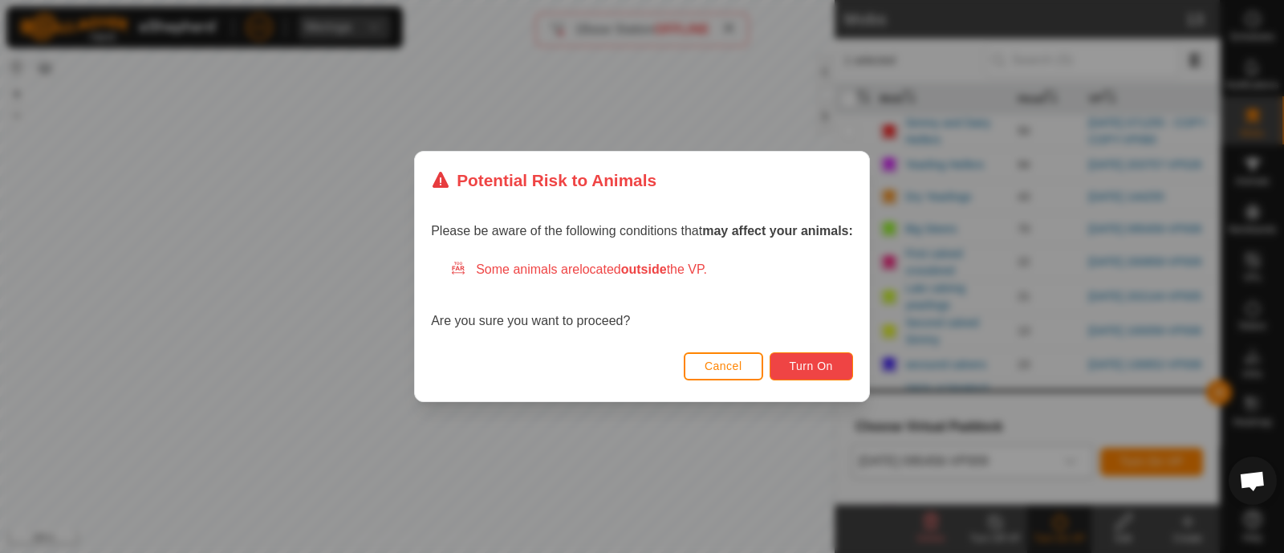
click at [815, 364] on span "Turn On" at bounding box center [811, 366] width 43 height 13
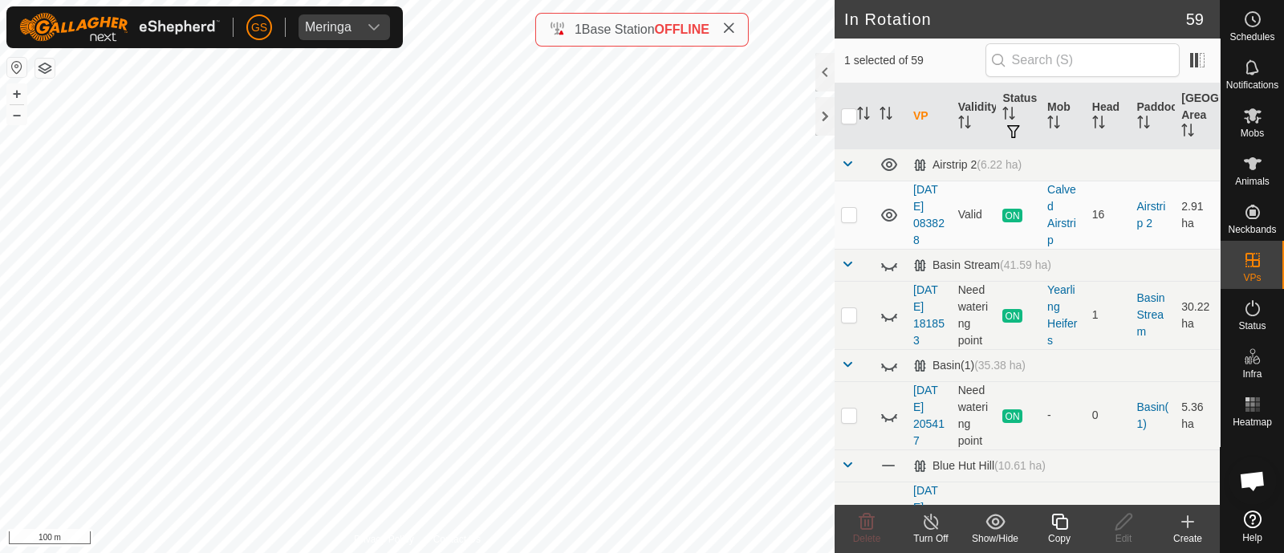
click at [1059, 525] on icon at bounding box center [1060, 521] width 20 height 19
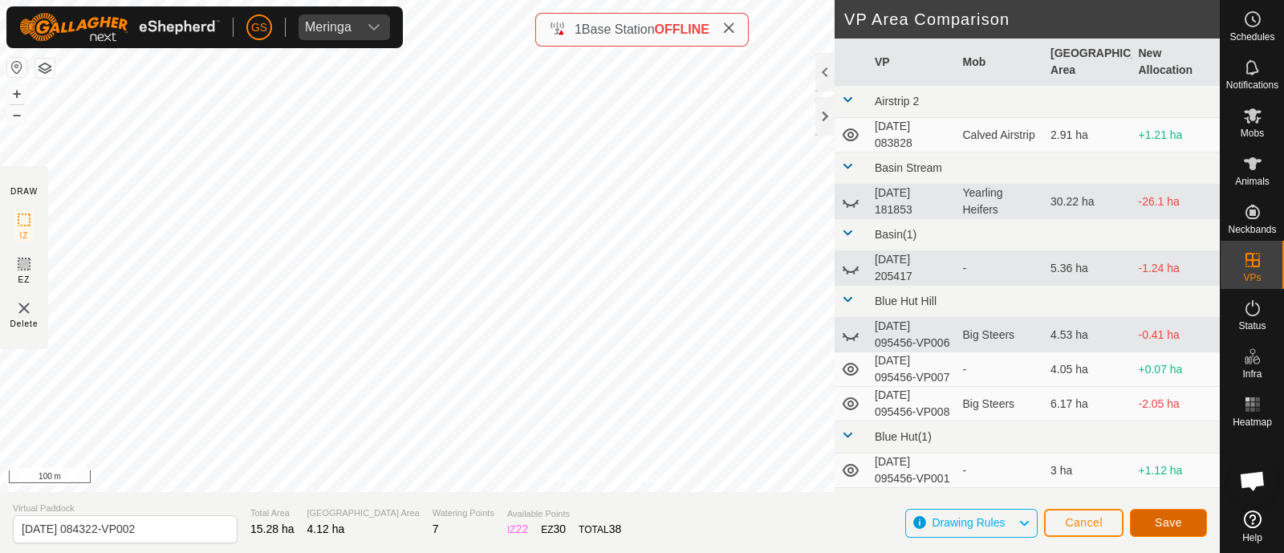
click at [1168, 523] on span "Save" at bounding box center [1168, 522] width 27 height 13
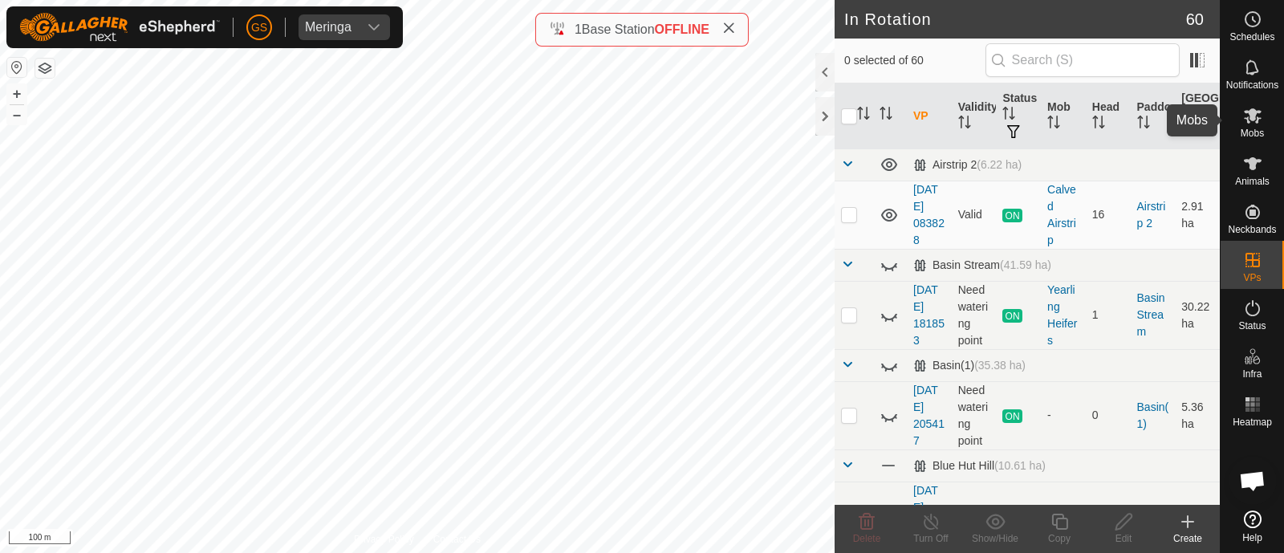
click at [1257, 119] on icon at bounding box center [1253, 115] width 18 height 15
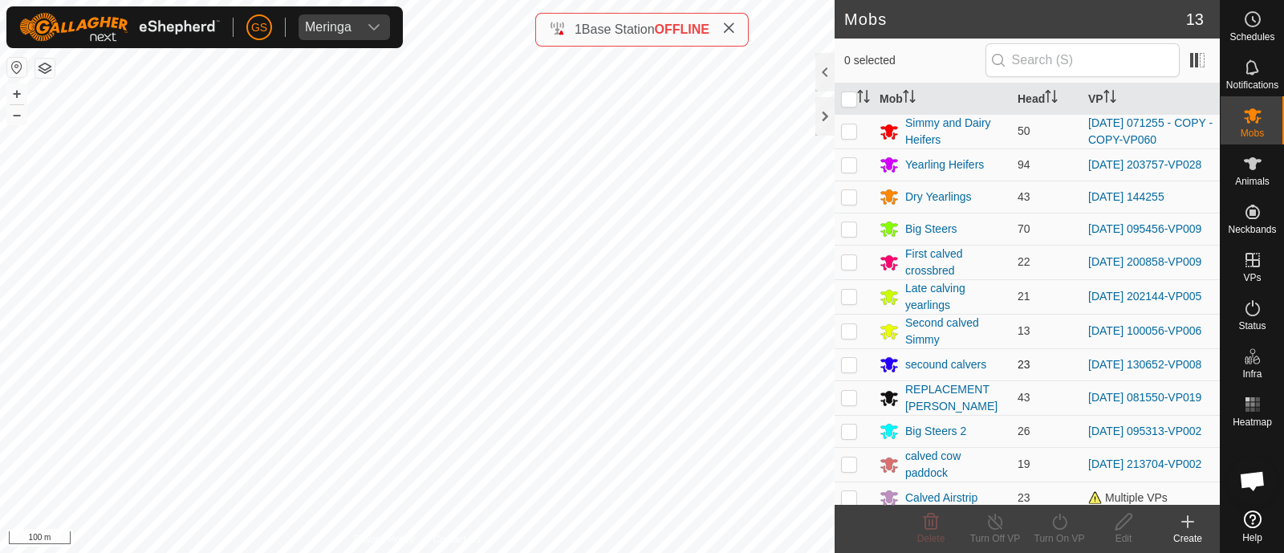
scroll to position [51, 0]
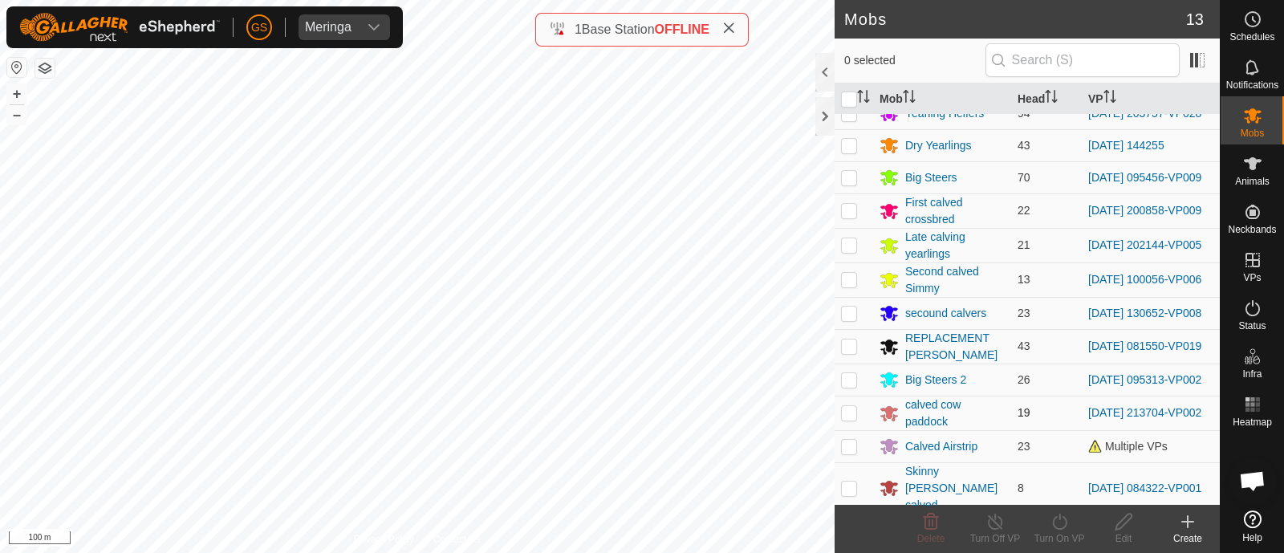
click at [855, 419] on p-checkbox at bounding box center [849, 412] width 16 height 13
checkbox input "true"
click at [1061, 523] on icon at bounding box center [1060, 521] width 20 height 19
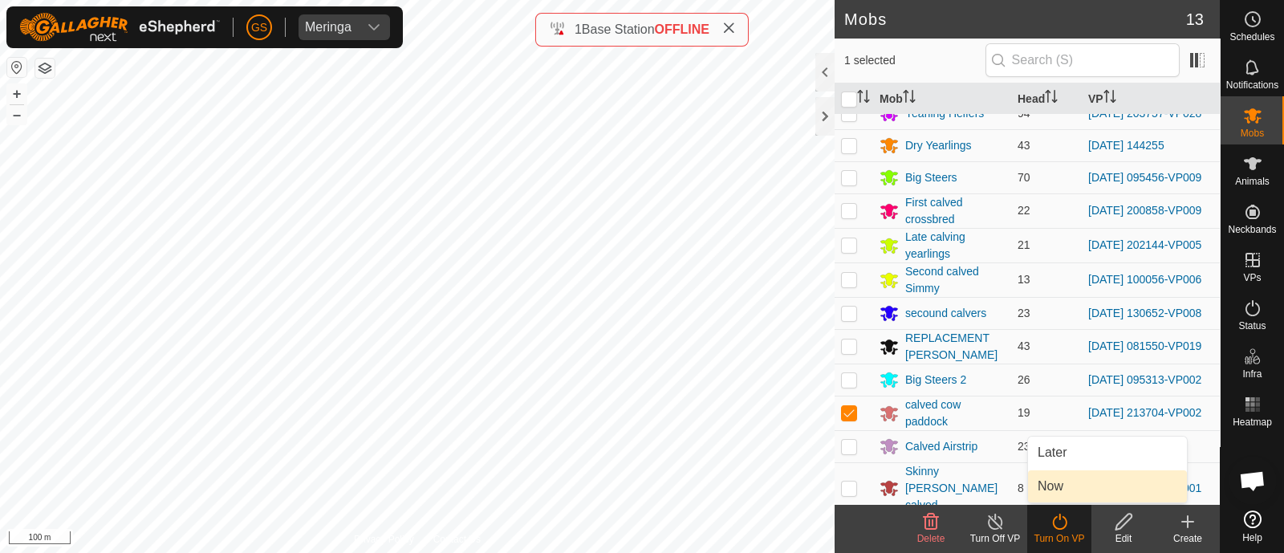
click at [1063, 481] on link "Now" at bounding box center [1107, 486] width 159 height 32
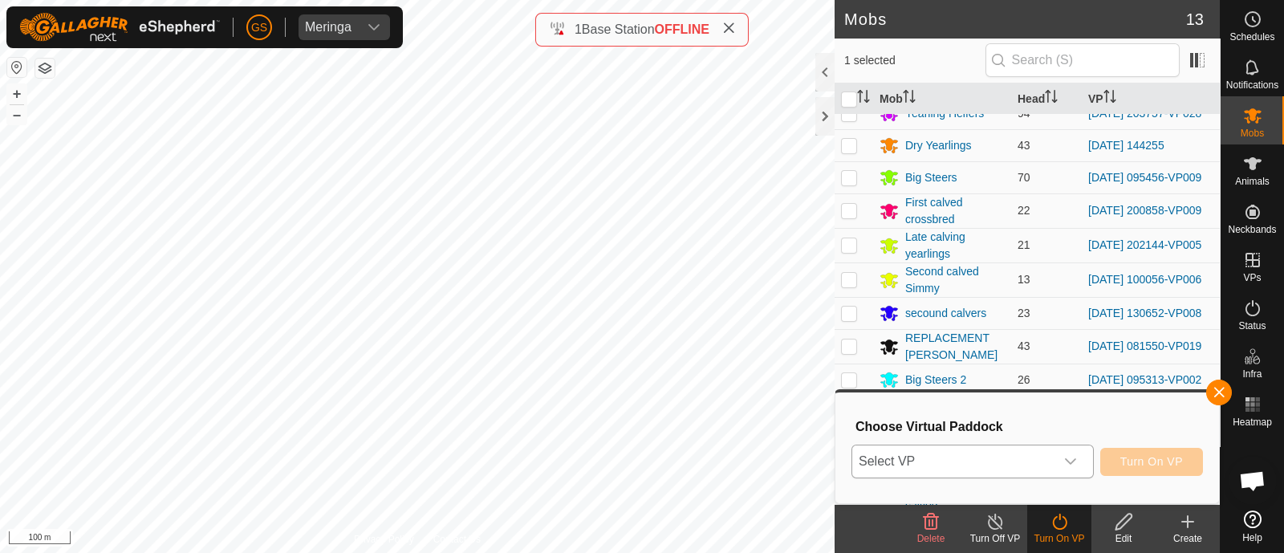
click at [1066, 458] on icon "dropdown trigger" at bounding box center [1070, 461] width 13 height 13
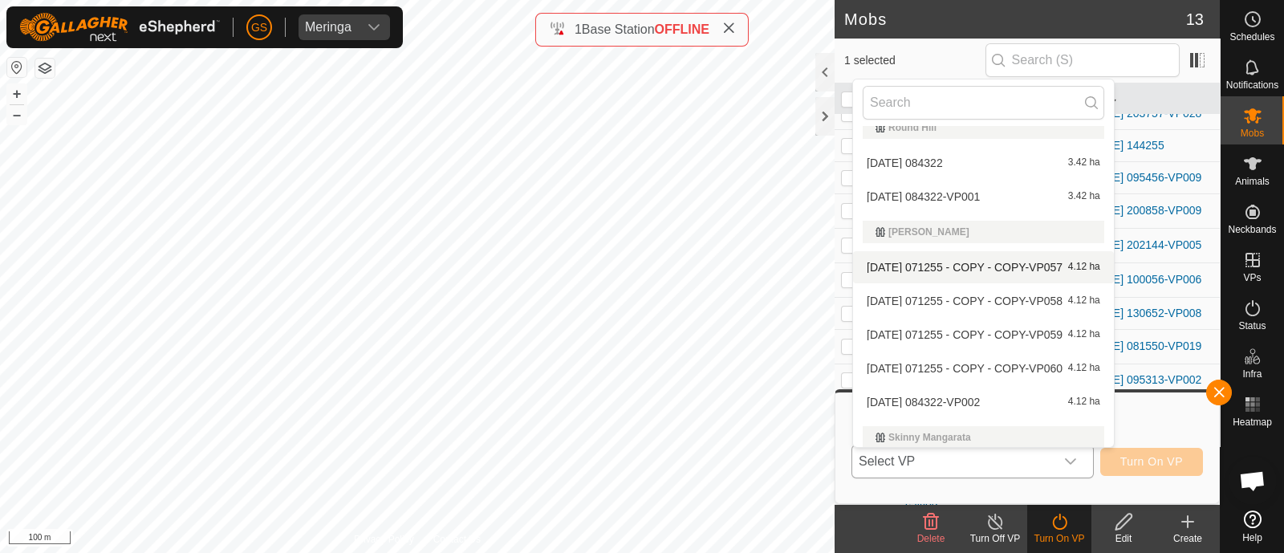
scroll to position [2219, 0]
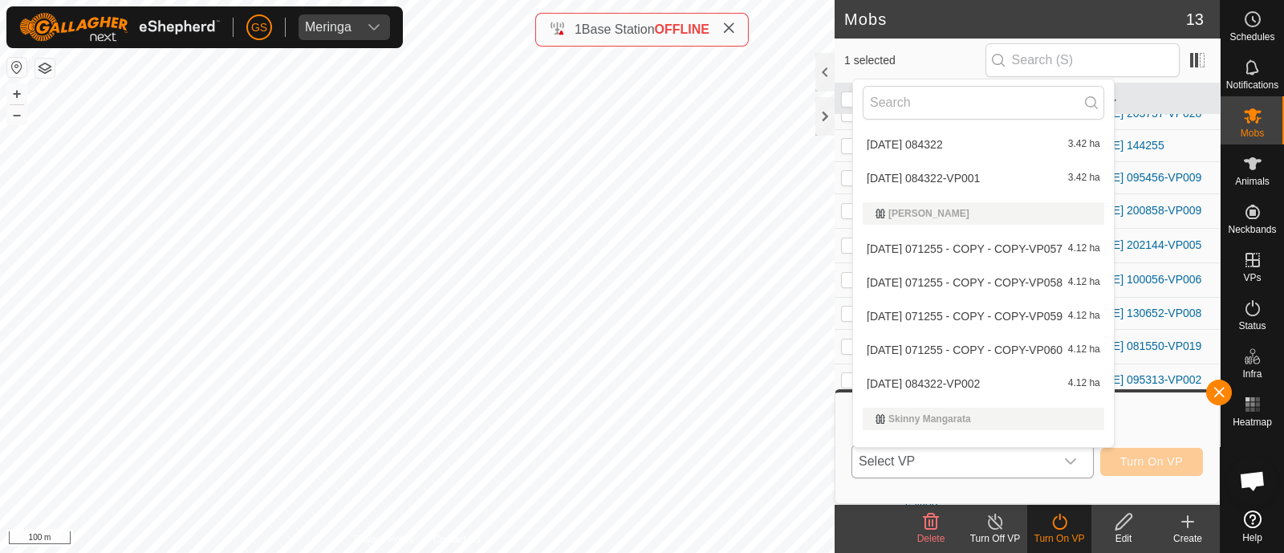
click at [931, 375] on li "[DATE] 084322-VP002 4.12 ha" at bounding box center [983, 384] width 261 height 32
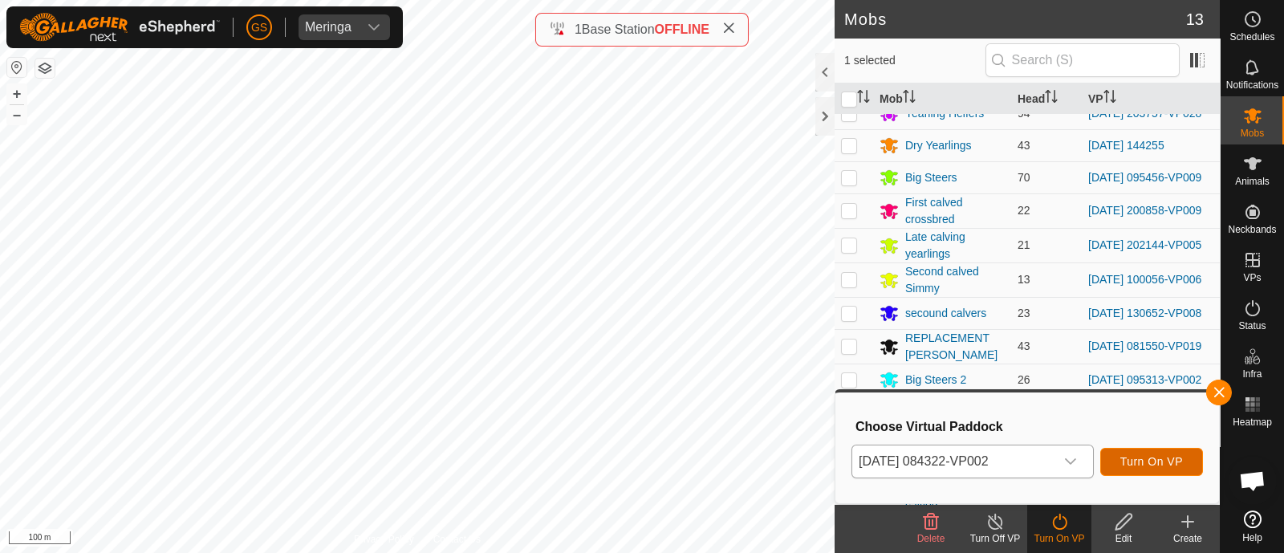
click at [1157, 459] on span "Turn On VP" at bounding box center [1151, 461] width 63 height 13
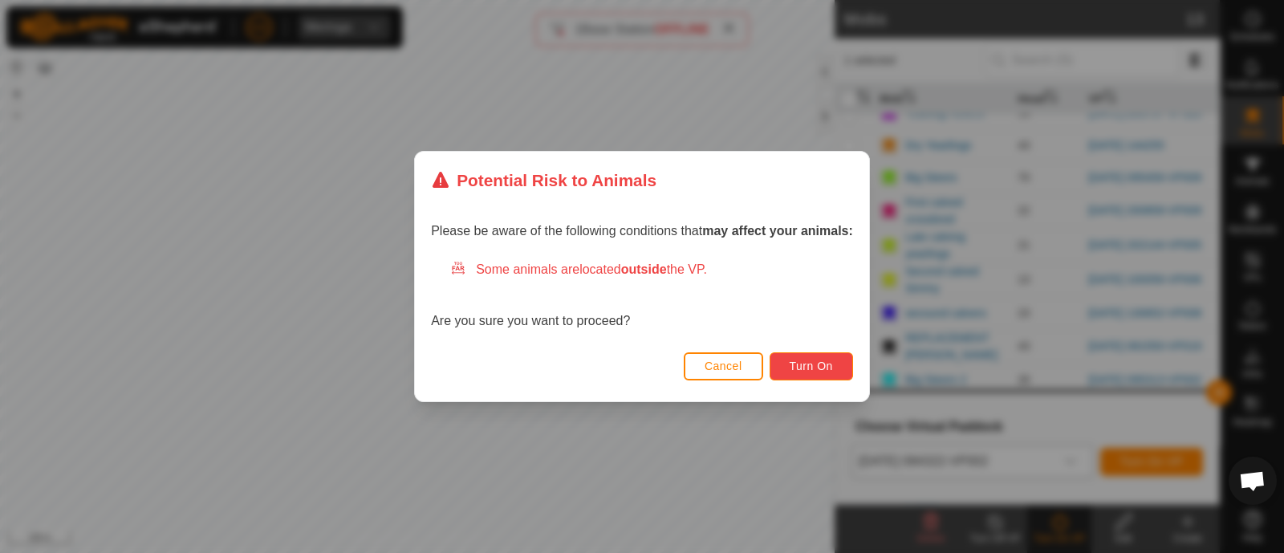
click at [814, 368] on span "Turn On" at bounding box center [811, 366] width 43 height 13
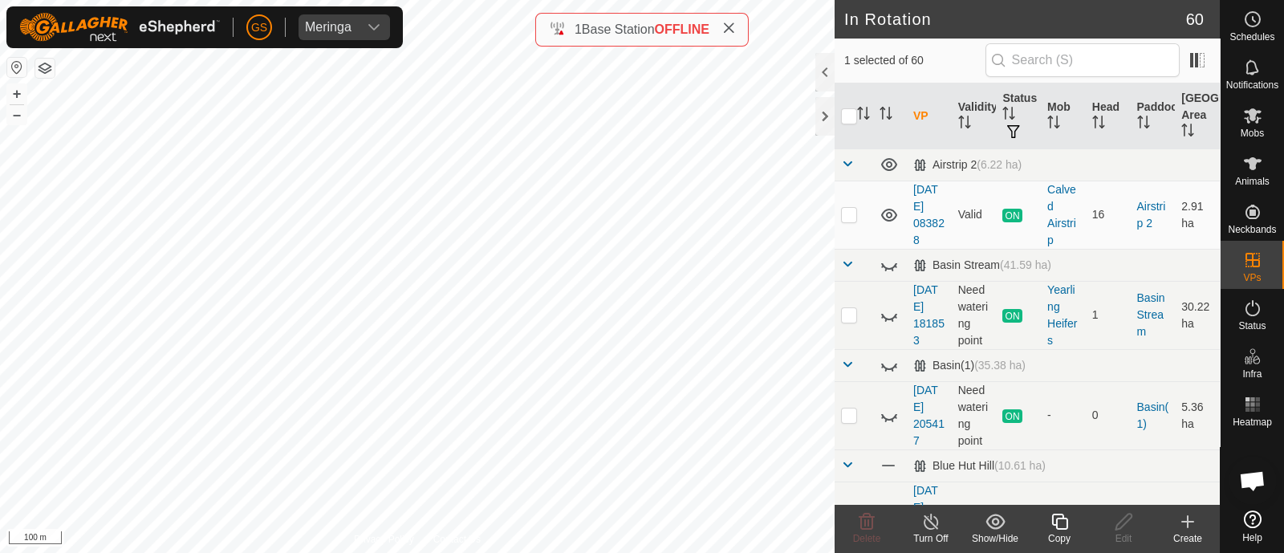
click at [1051, 519] on icon at bounding box center [1060, 521] width 20 height 19
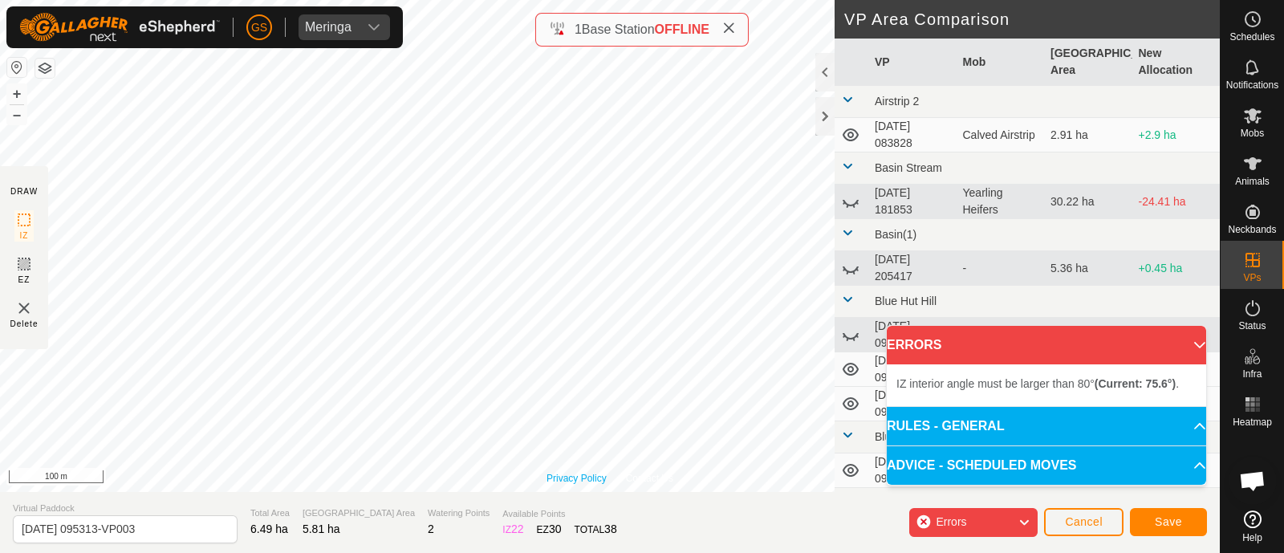
drag, startPoint x: 566, startPoint y: 471, endPoint x: 590, endPoint y: 475, distance: 24.4
click at [590, 477] on div "Privacy Policy Contact Us Type: Inclusion Zone undefined Animal + – ⇧ i 100 m" at bounding box center [610, 246] width 1220 height 492
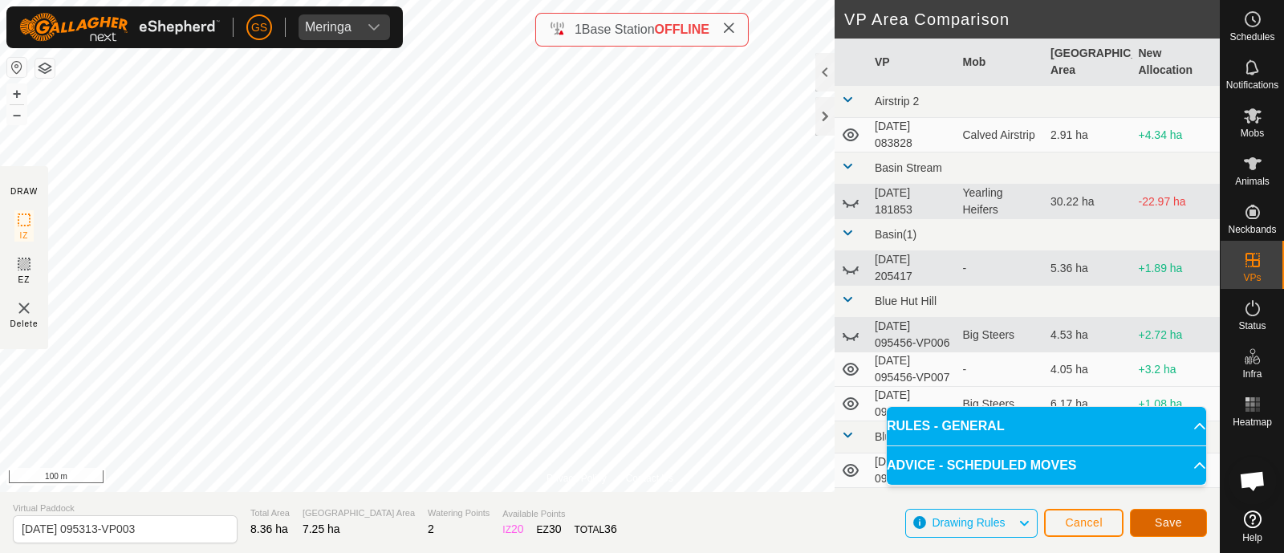
click at [1157, 509] on button "Save" at bounding box center [1168, 523] width 77 height 28
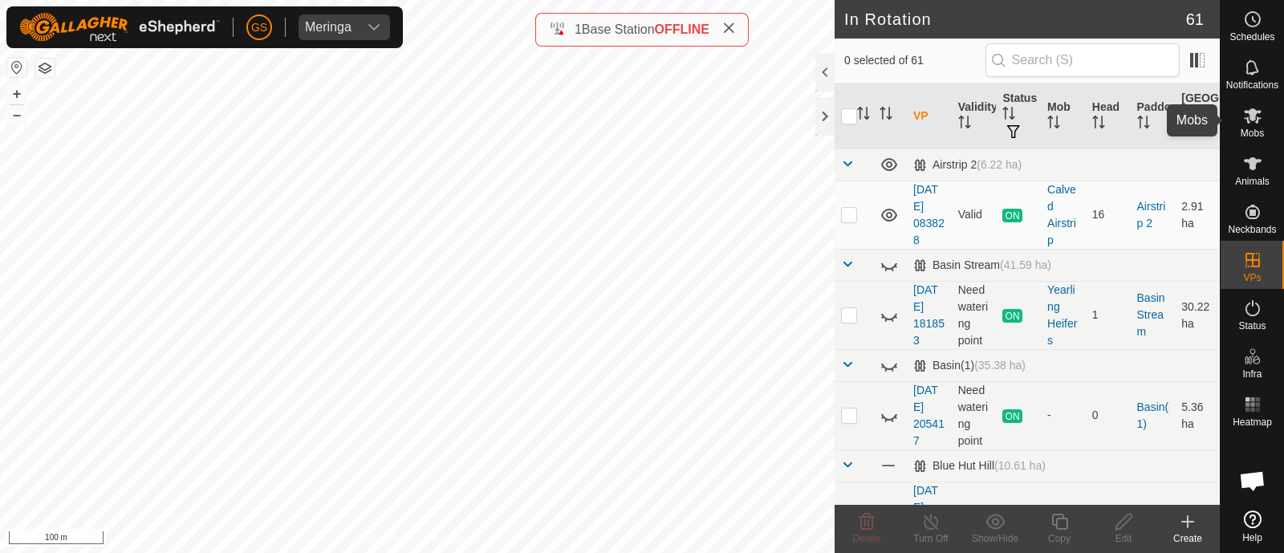
click at [1258, 121] on icon at bounding box center [1252, 115] width 19 height 19
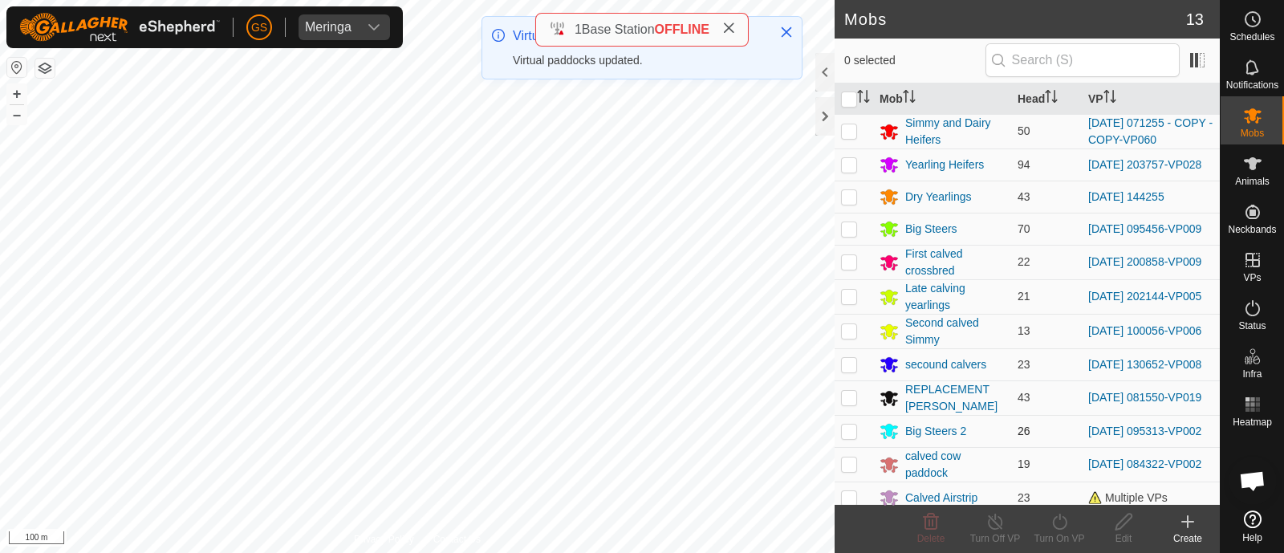
click at [851, 437] on p-checkbox at bounding box center [849, 431] width 16 height 13
checkbox input "true"
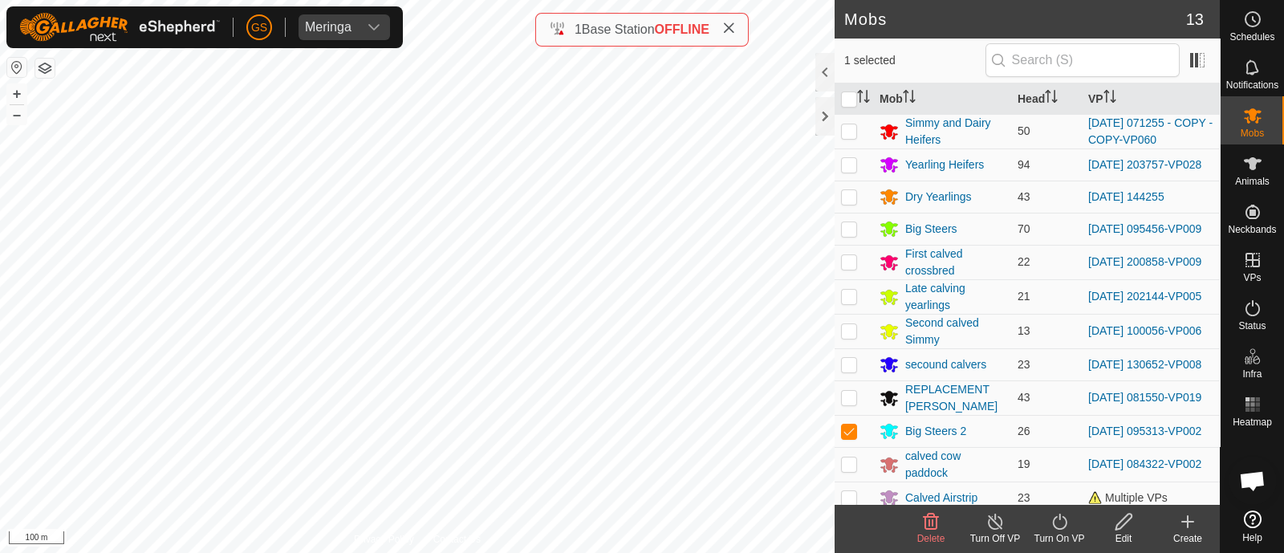
click at [1059, 523] on icon at bounding box center [1060, 521] width 20 height 19
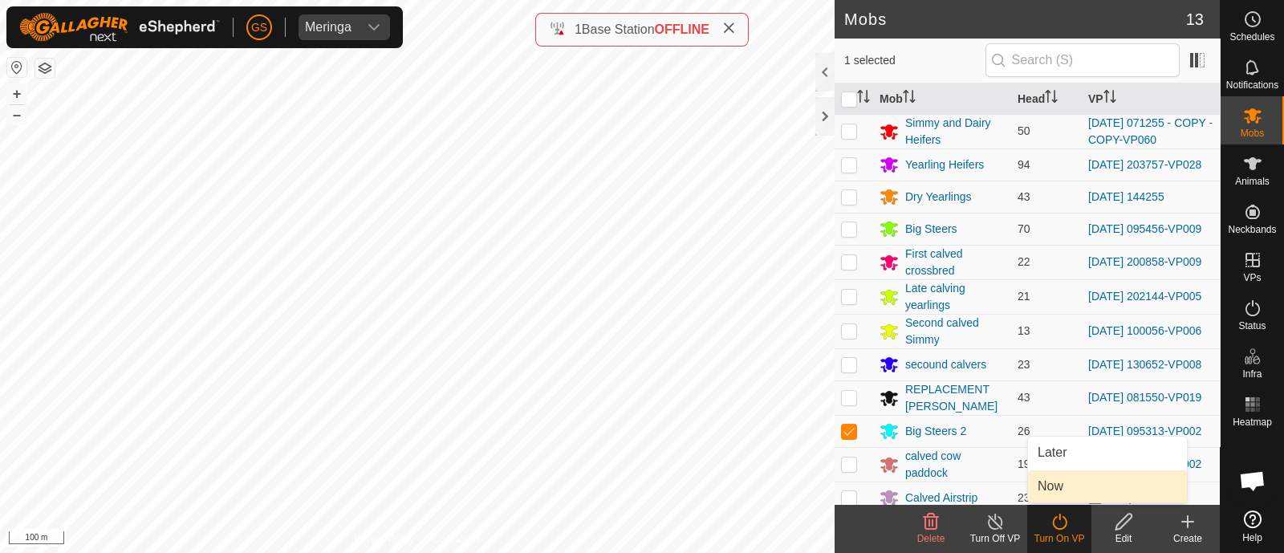
click at [1043, 492] on link "Now" at bounding box center [1107, 486] width 159 height 32
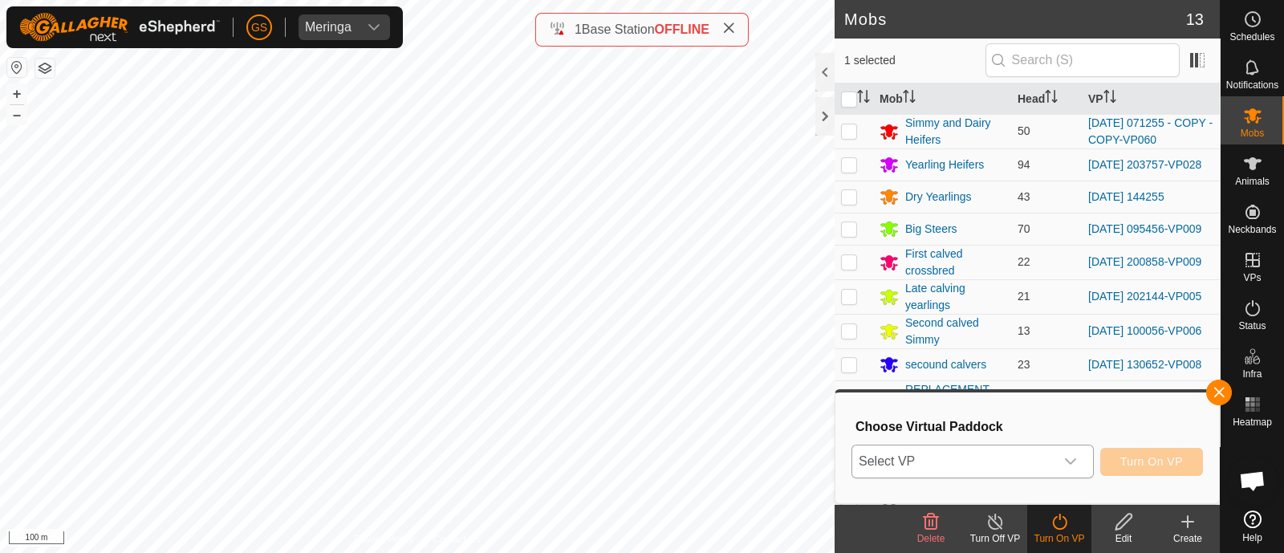
click at [1035, 469] on span "Select VP" at bounding box center [953, 461] width 202 height 32
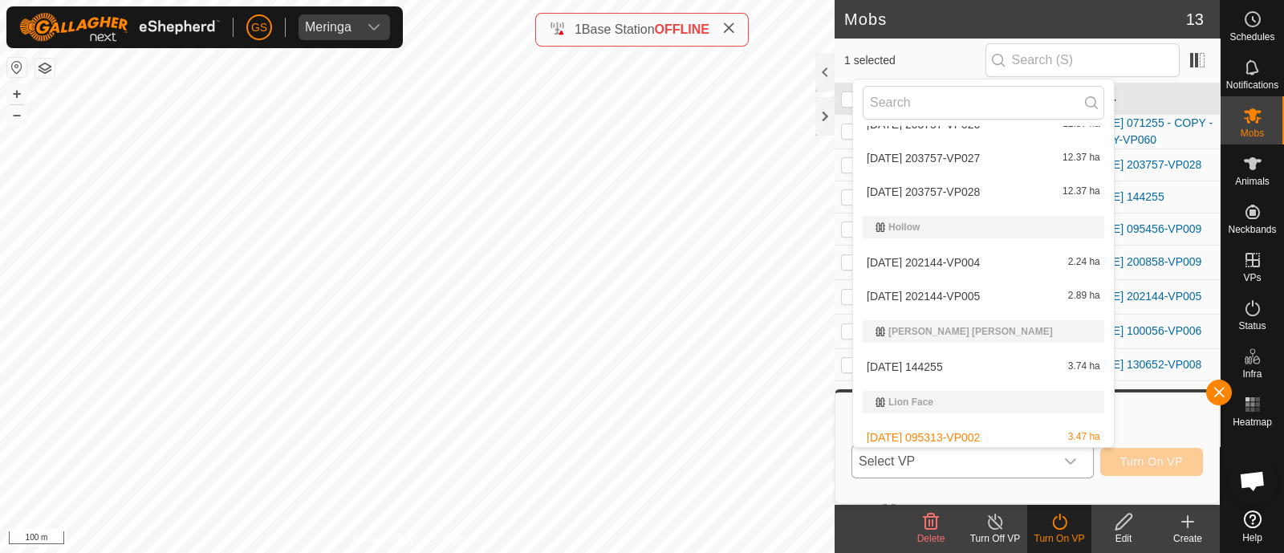
scroll to position [1404, 0]
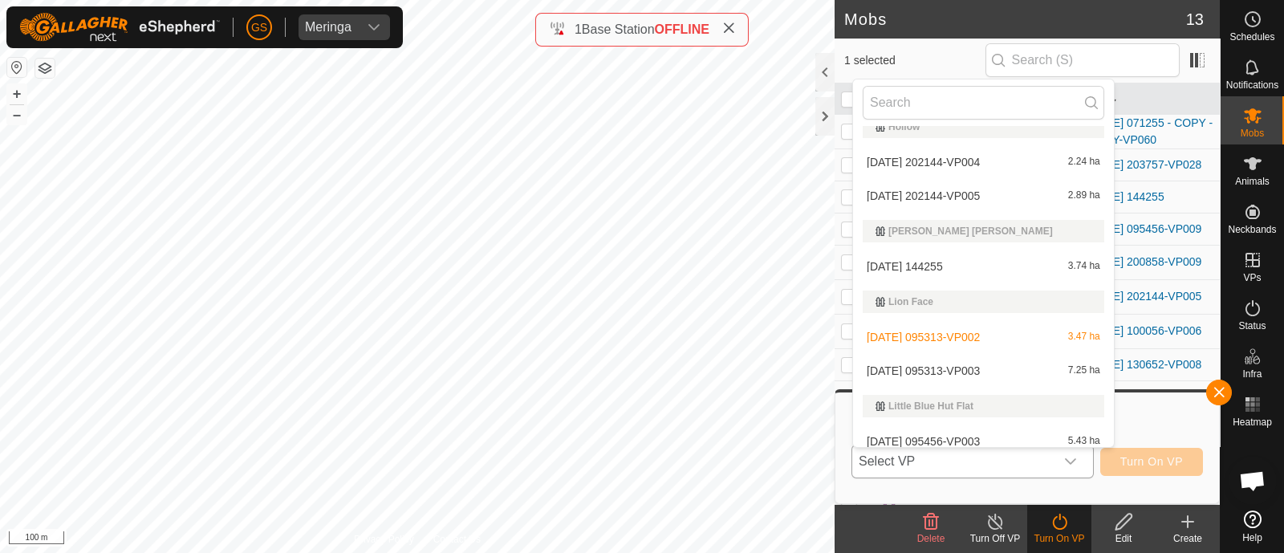
click at [980, 369] on span "[DATE] 095313-VP003" at bounding box center [923, 370] width 113 height 11
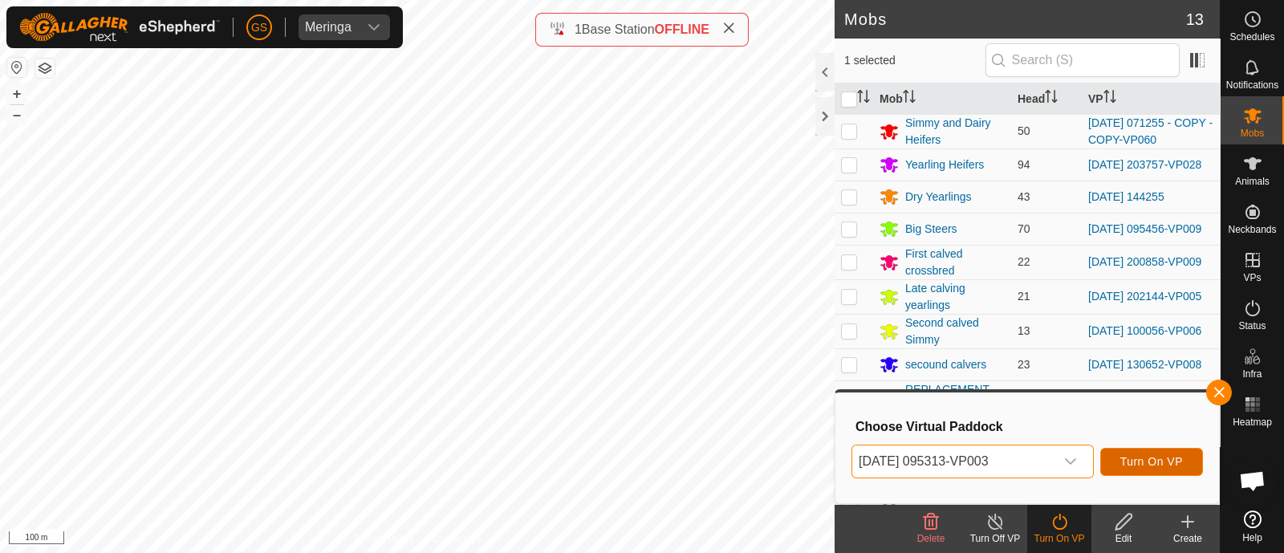
click at [1150, 456] on span "Turn On VP" at bounding box center [1151, 461] width 63 height 13
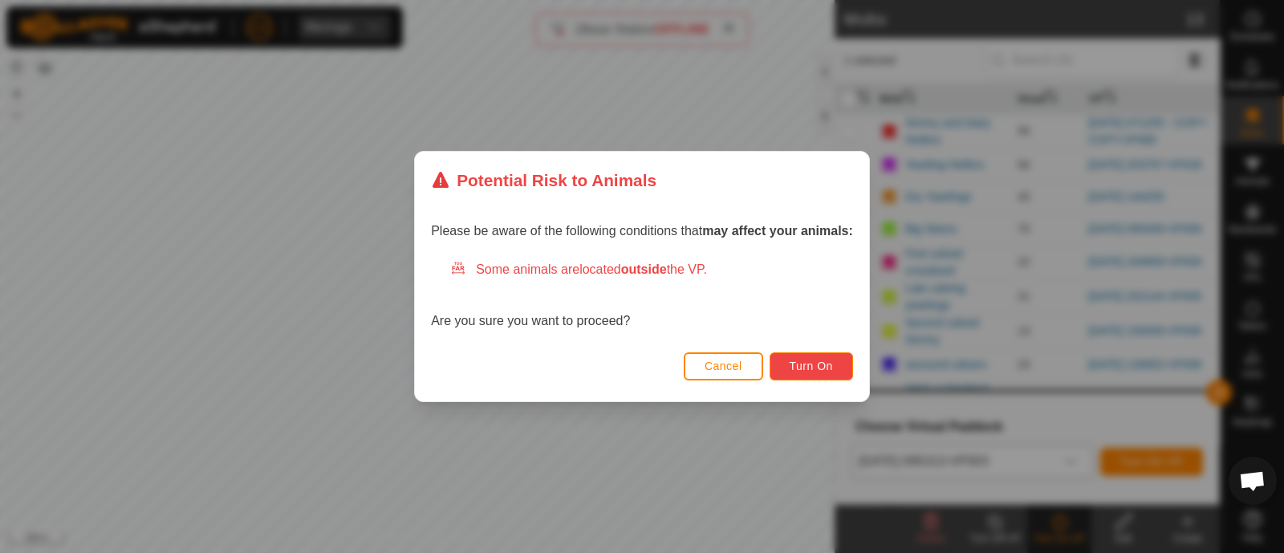
click at [852, 371] on button "Turn On" at bounding box center [811, 366] width 83 height 28
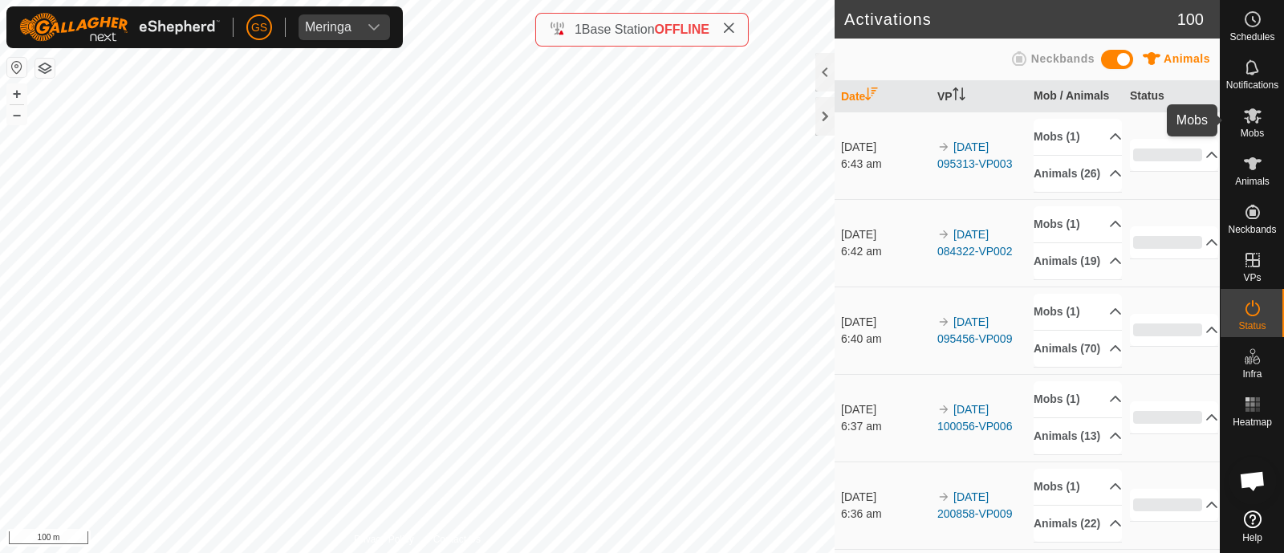
click at [1260, 117] on icon at bounding box center [1252, 115] width 19 height 19
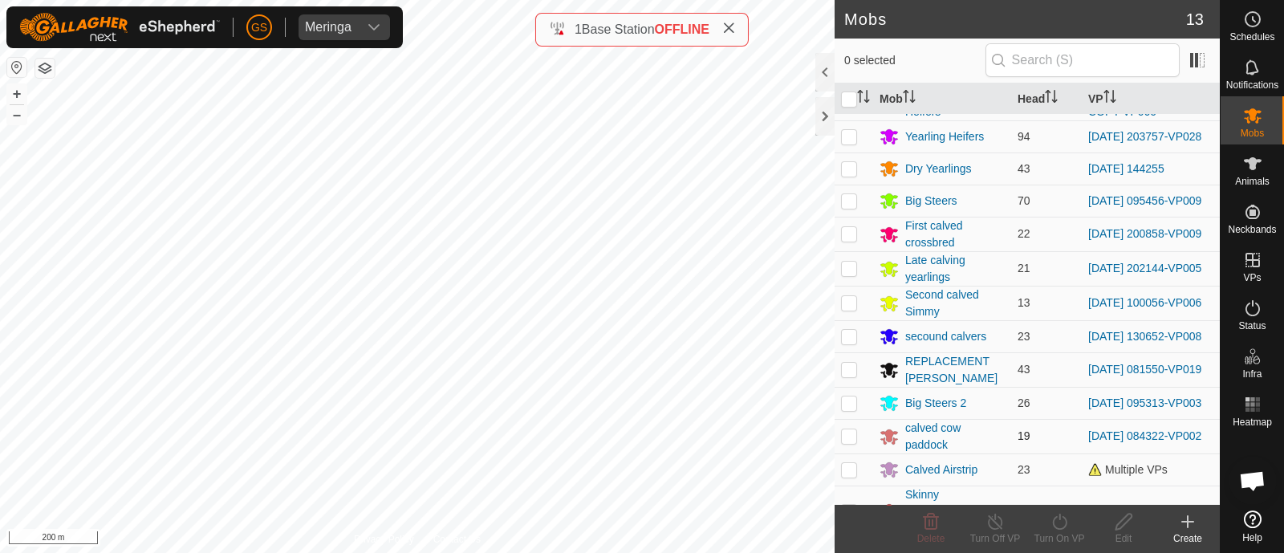
scroll to position [51, 0]
